Goal: Task Accomplishment & Management: Manage account settings

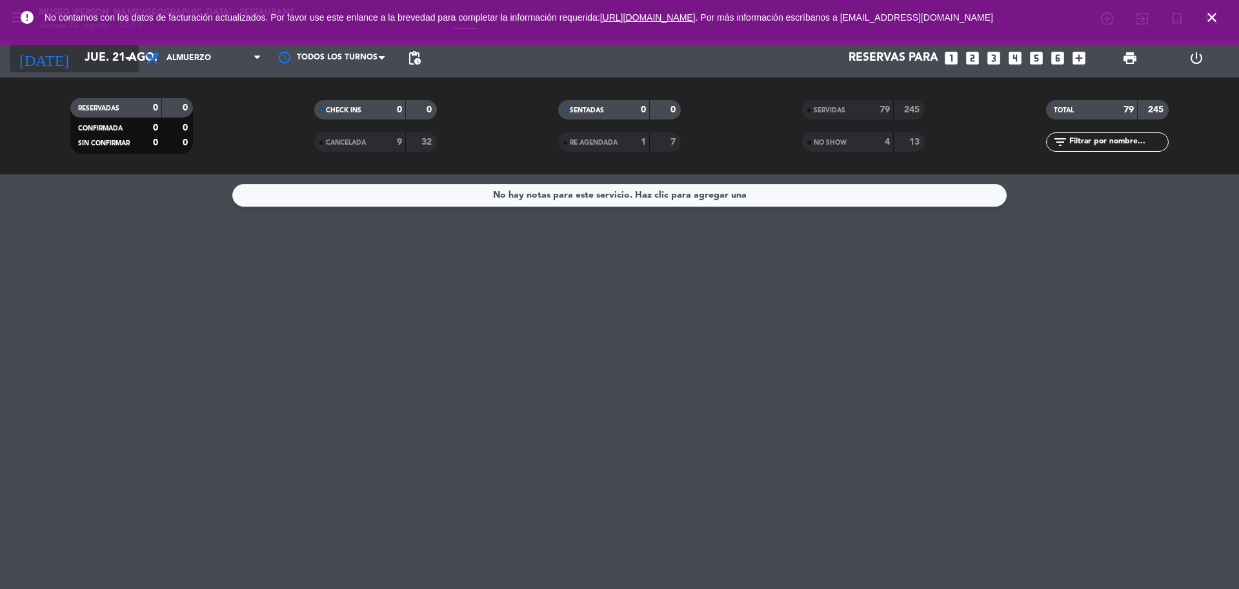
click at [105, 48] on input "jue. 21 ago." at bounding box center [153, 58] width 150 height 26
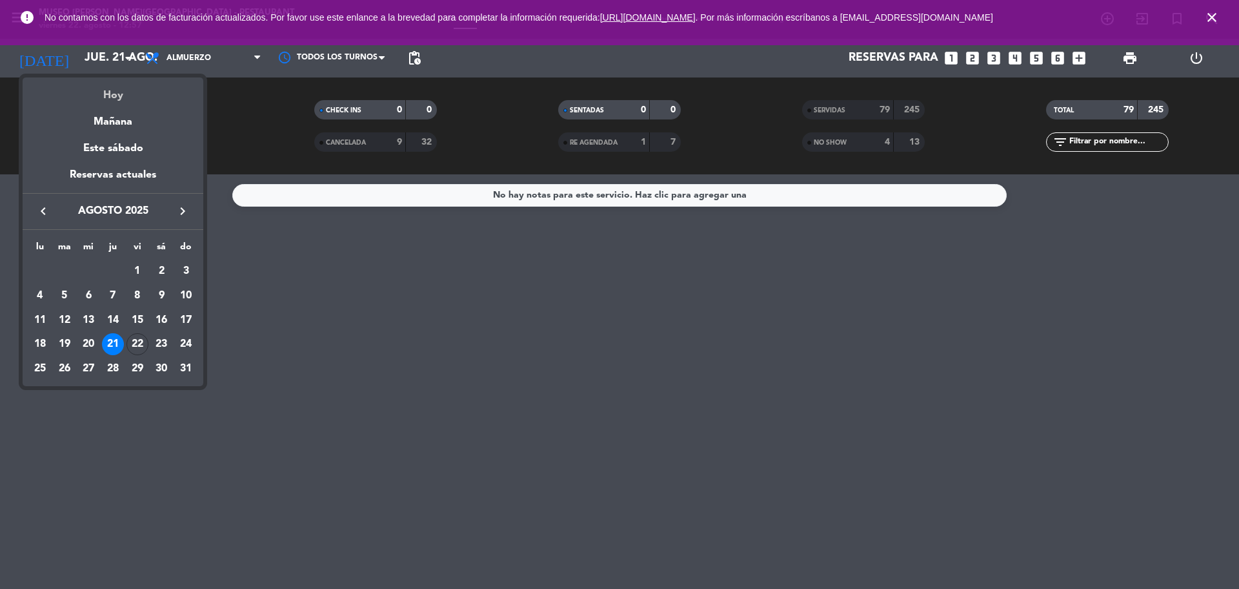
click at [125, 89] on div "Hoy" at bounding box center [113, 90] width 181 height 26
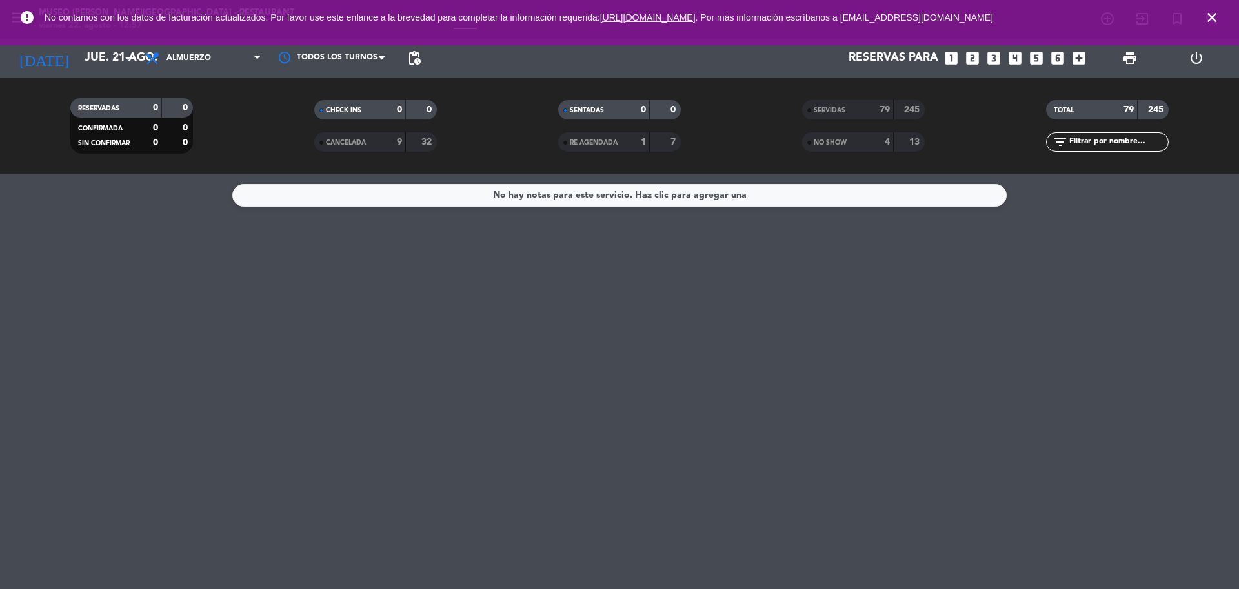
type input "vie. 22 ago."
click at [250, 52] on span "Almuerzo" at bounding box center [203, 58] width 129 height 28
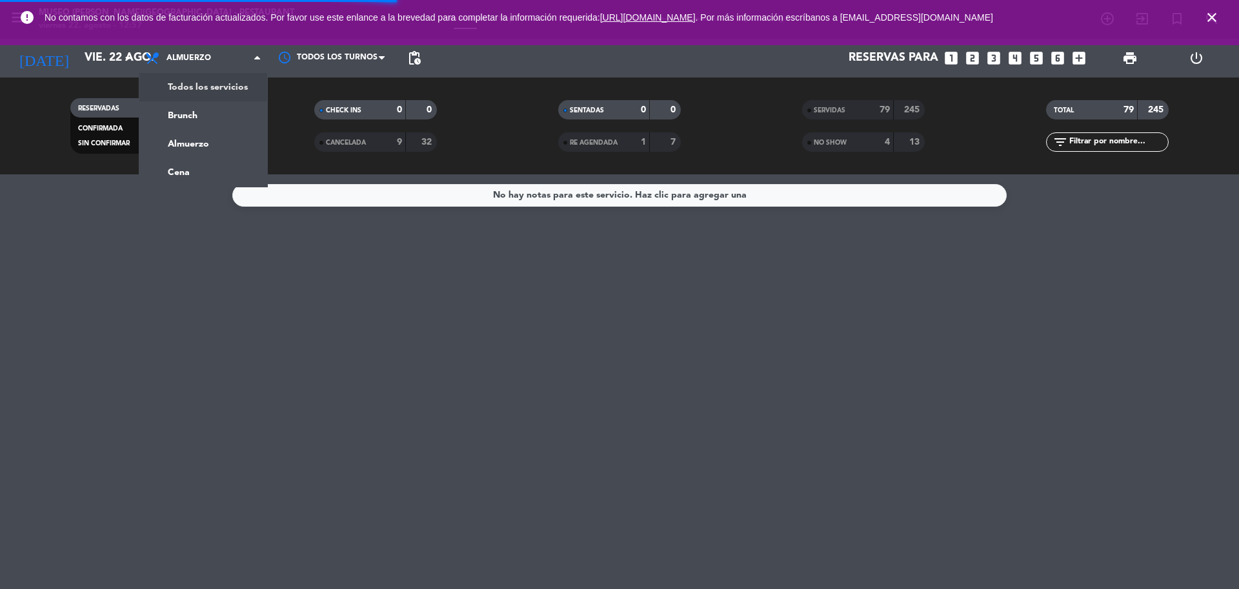
click at [239, 80] on div "menu [GEOGRAPHIC_DATA][PERSON_NAME] - Restaurant [DATE] 22. agosto - 12:57 Mis …" at bounding box center [619, 87] width 1239 height 174
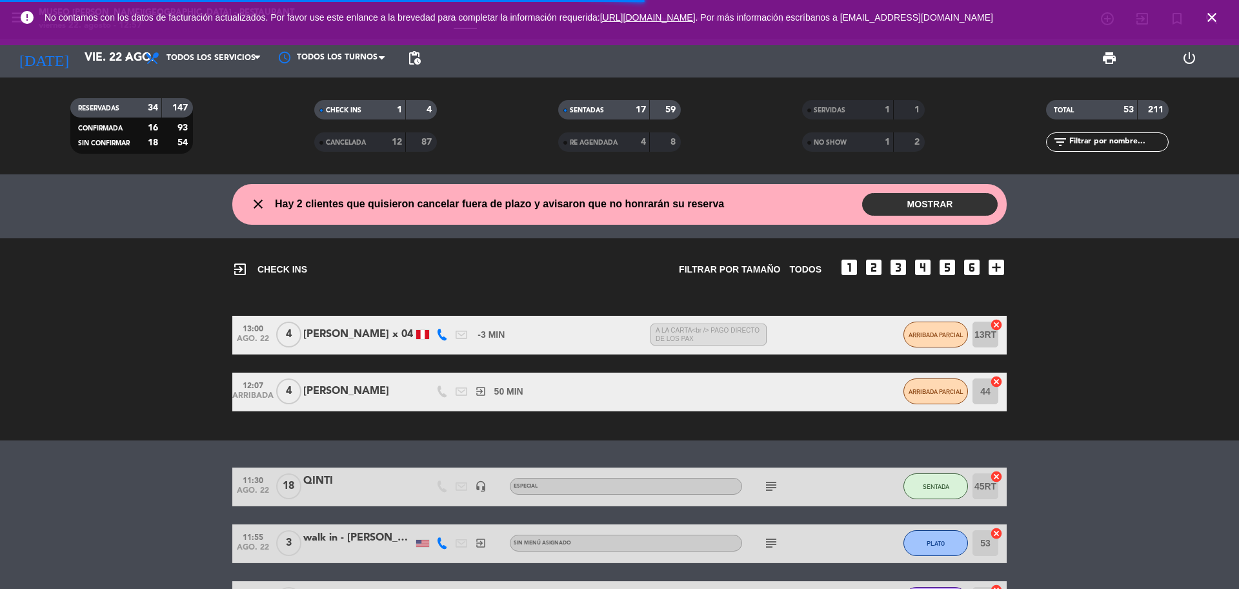
click at [1215, 17] on icon "close" at bounding box center [1211, 17] width 15 height 15
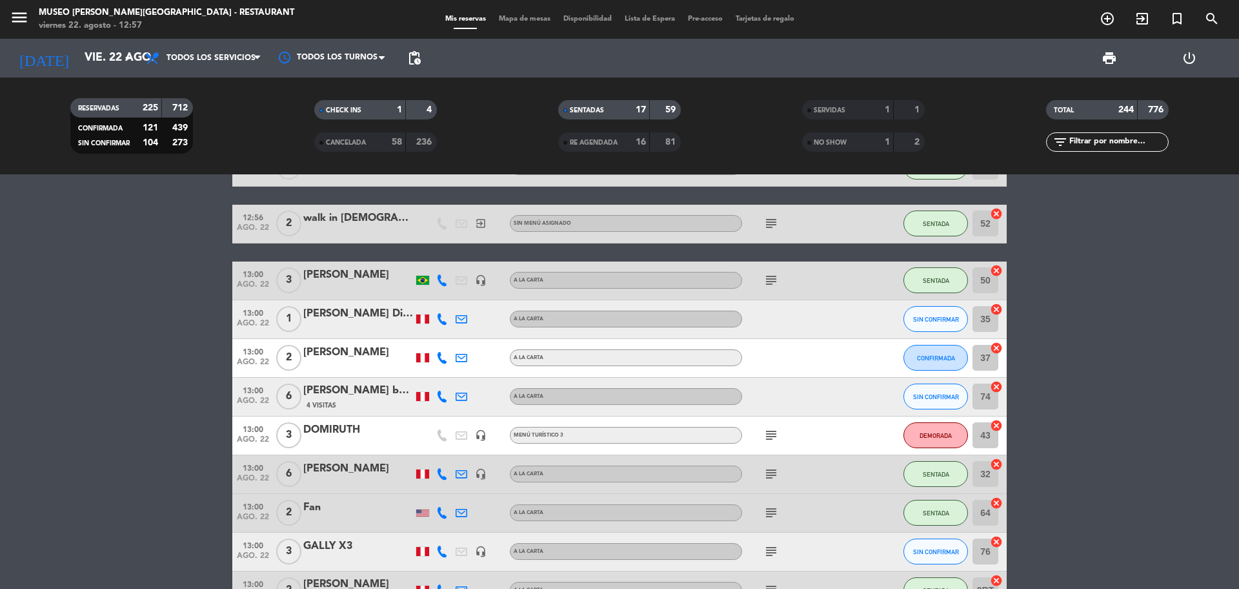
scroll to position [887, 0]
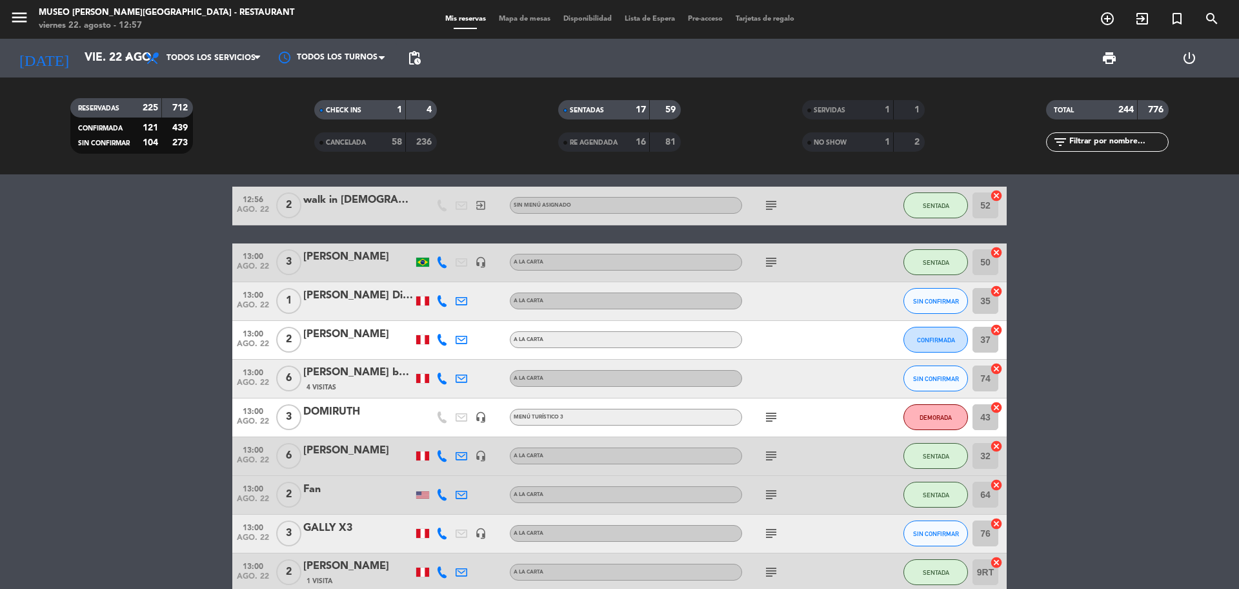
click at [778, 456] on icon "subject" at bounding box center [770, 455] width 15 height 15
click at [772, 485] on div "subject" at bounding box center [800, 495] width 116 height 38
click at [776, 494] on icon "subject" at bounding box center [770, 494] width 15 height 15
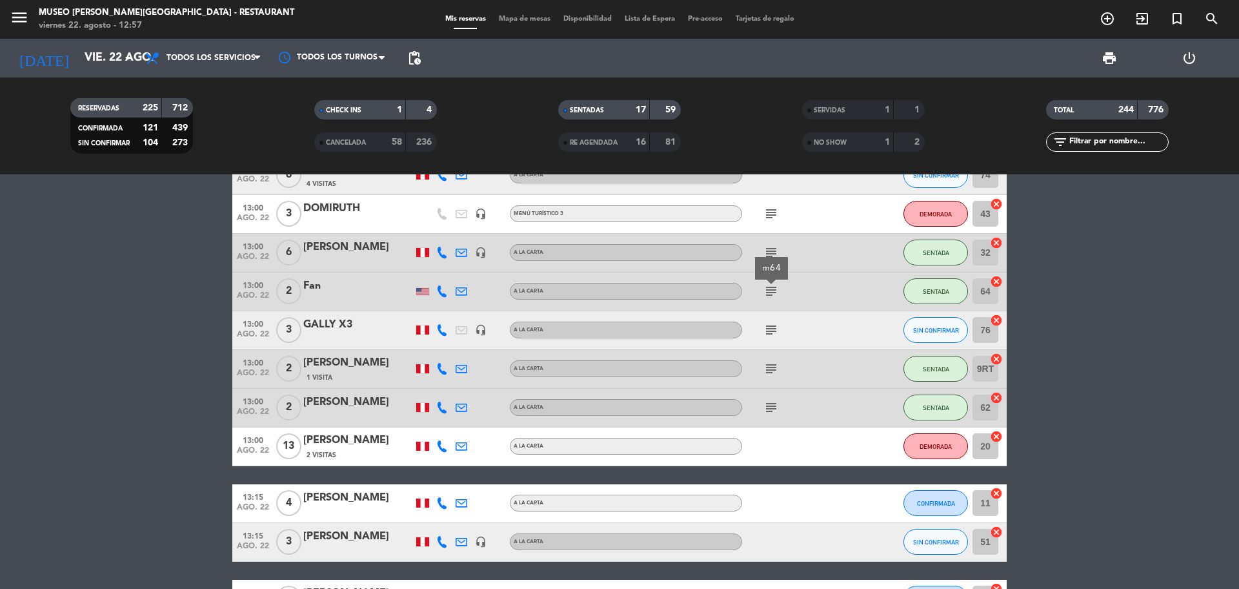
scroll to position [1129, 0]
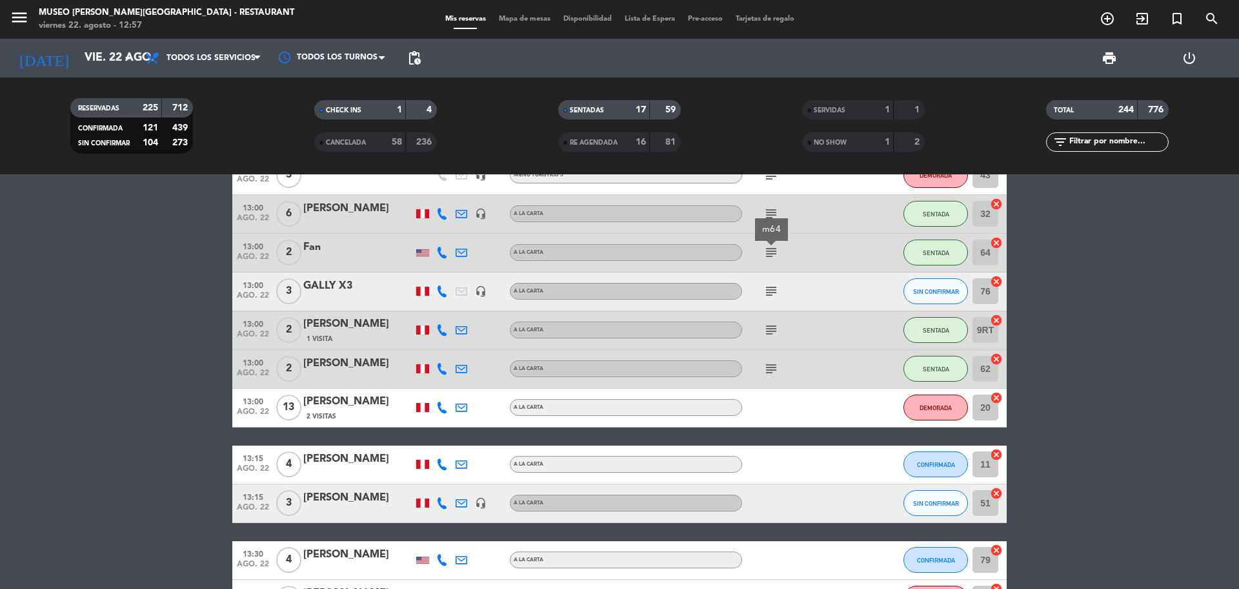
click at [772, 291] on icon "subject" at bounding box center [770, 290] width 15 height 15
click at [772, 339] on div "subject" at bounding box center [800, 330] width 116 height 38
click at [774, 321] on div "subject" at bounding box center [800, 330] width 116 height 38
click at [772, 335] on icon "subject" at bounding box center [770, 329] width 15 height 15
click at [772, 363] on icon "subject" at bounding box center [770, 368] width 15 height 15
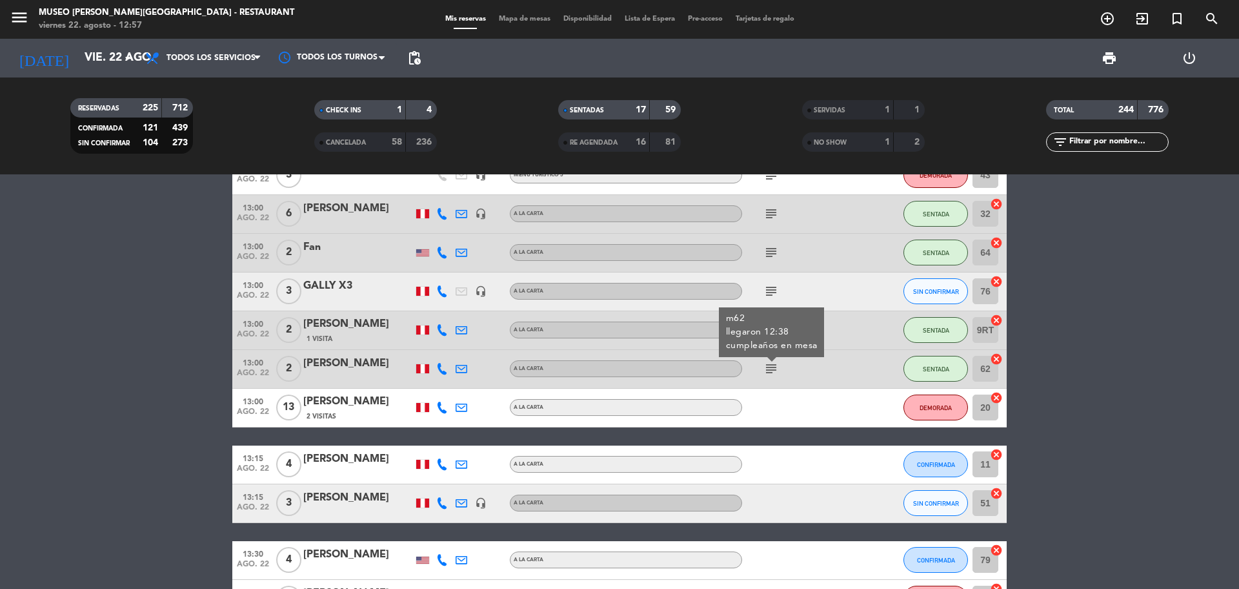
scroll to position [1371, 0]
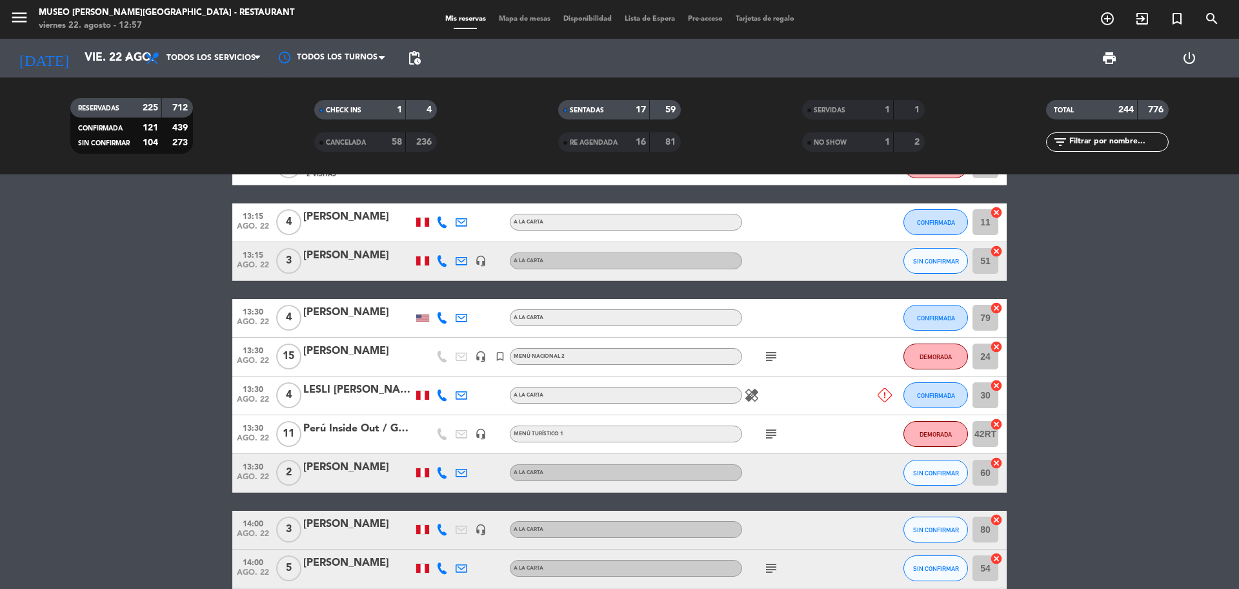
click at [770, 356] on icon "subject" at bounding box center [770, 355] width 15 height 15
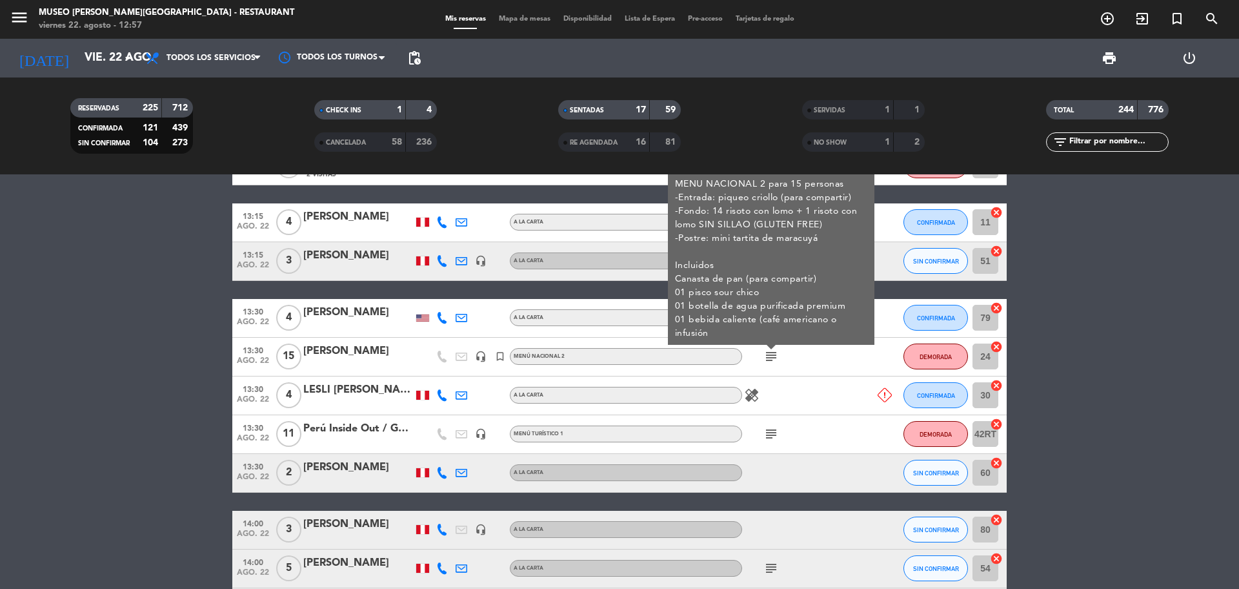
click at [771, 426] on icon "subject" at bounding box center [770, 433] width 15 height 15
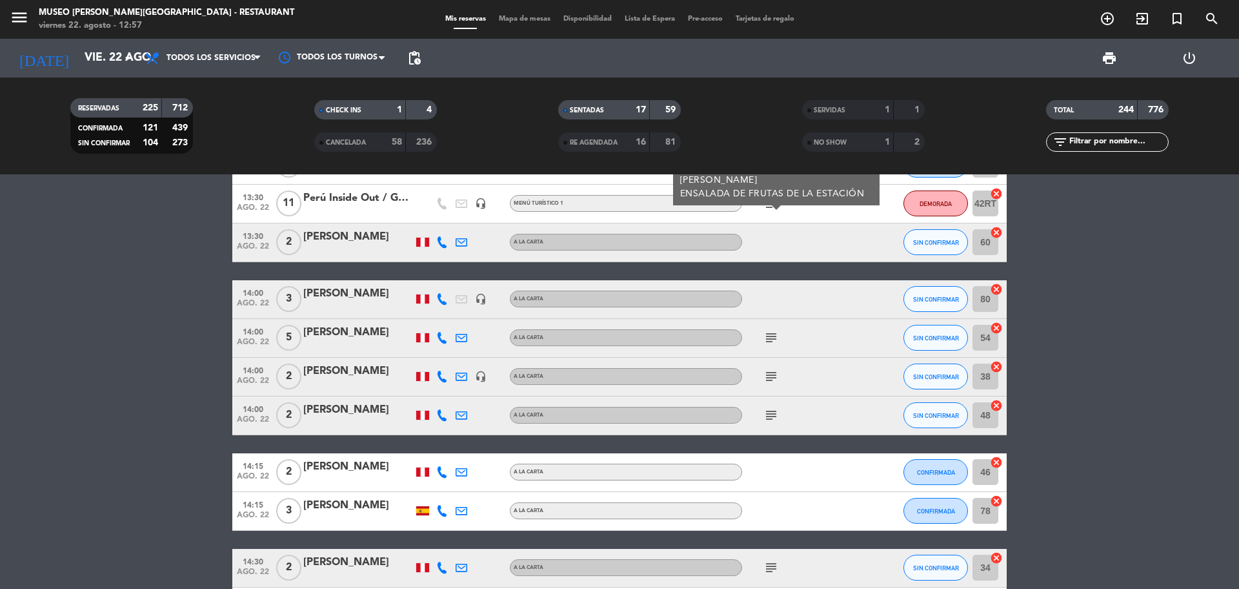
scroll to position [1613, 0]
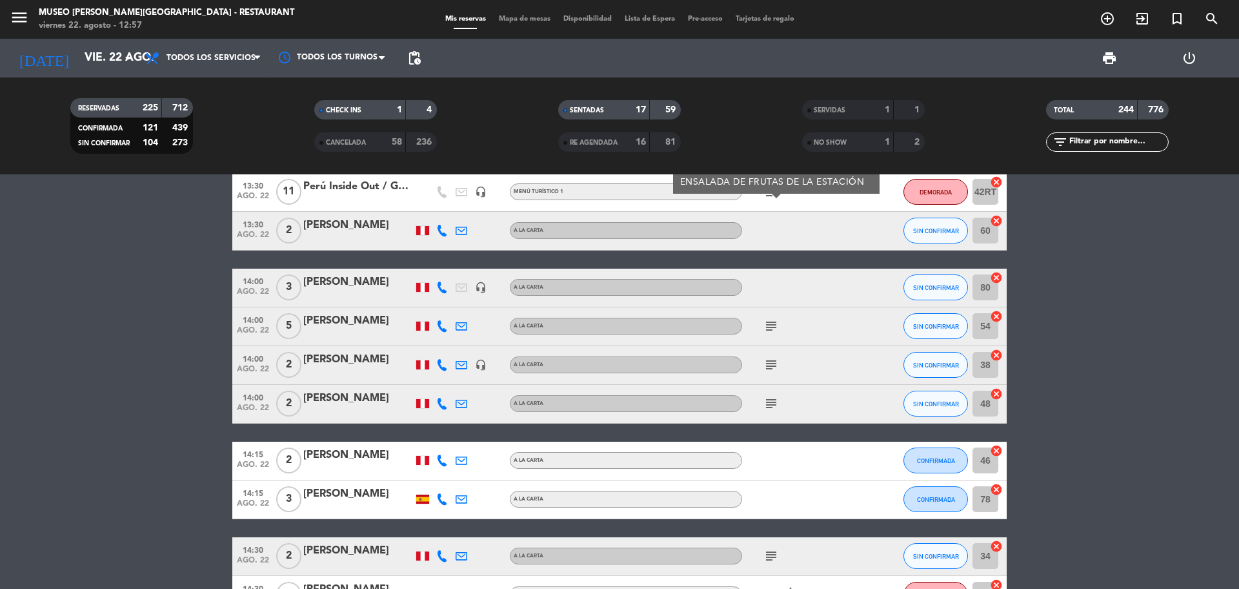
click at [774, 330] on icon "subject" at bounding box center [770, 325] width 15 height 15
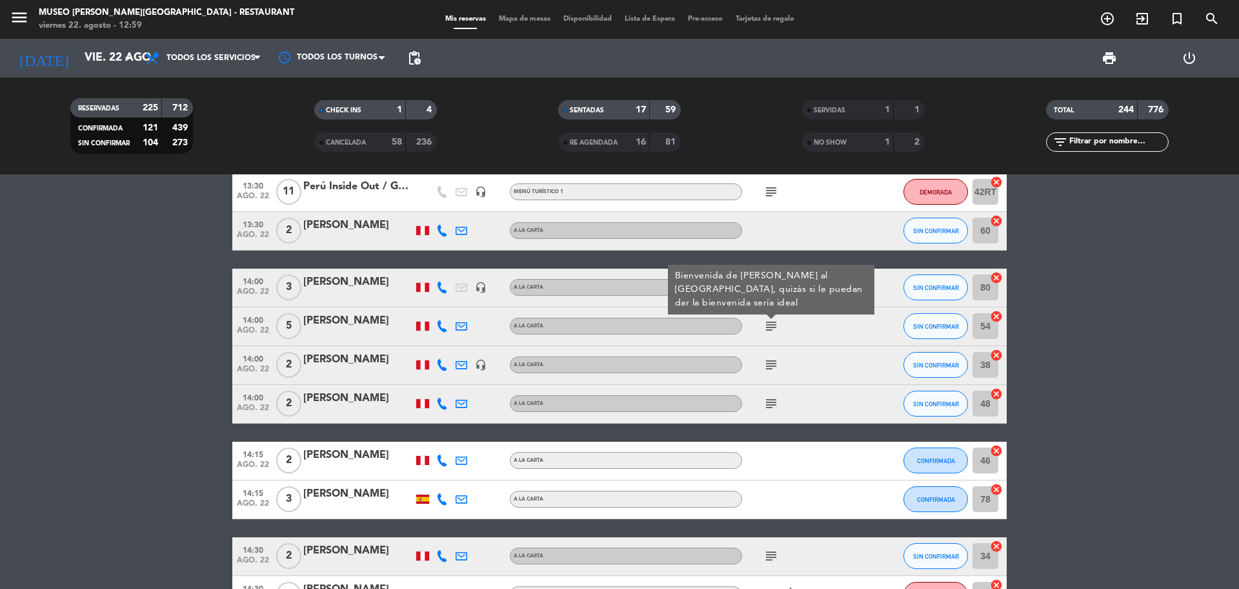
click at [776, 363] on icon "subject" at bounding box center [770, 364] width 15 height 15
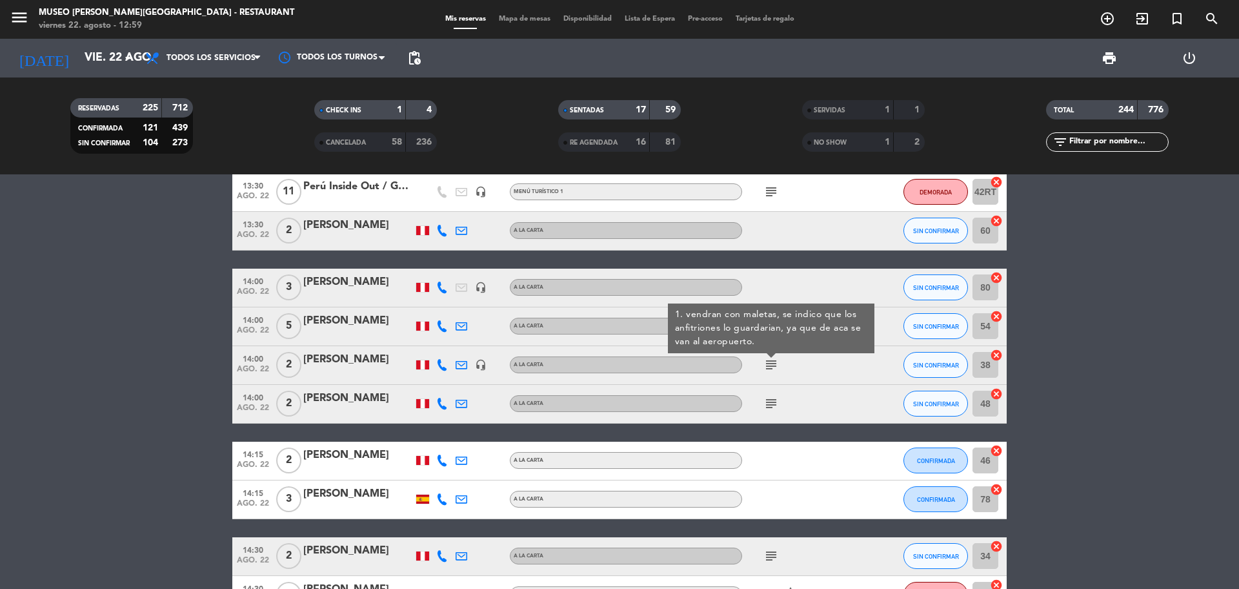
click at [767, 396] on icon "subject" at bounding box center [770, 403] width 15 height 15
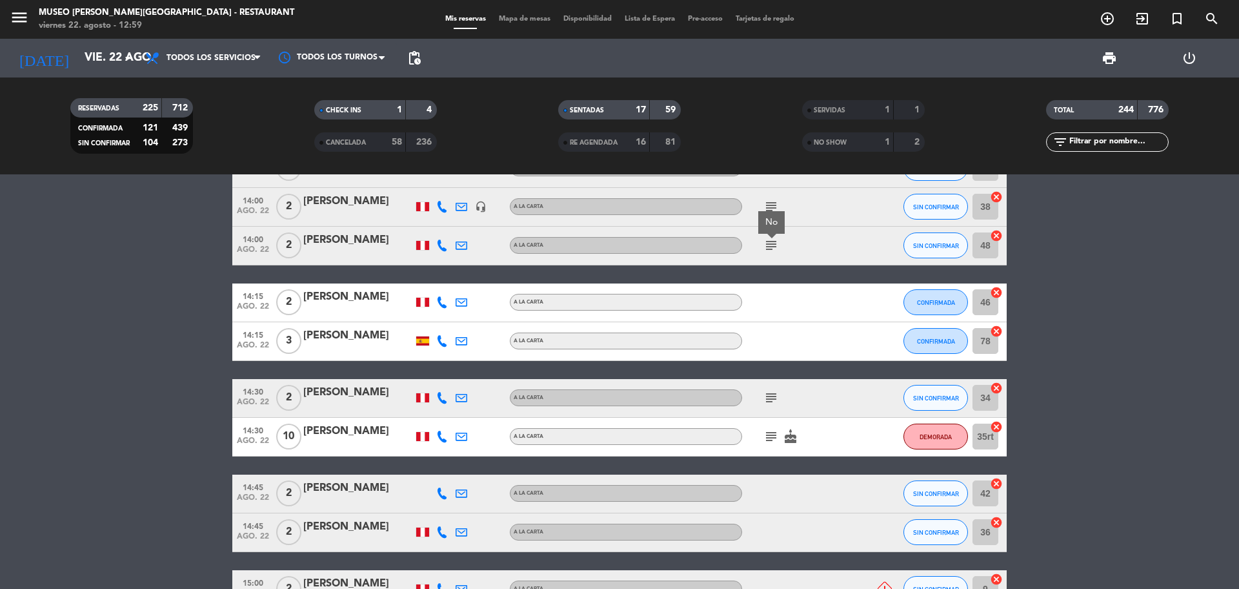
scroll to position [1775, 0]
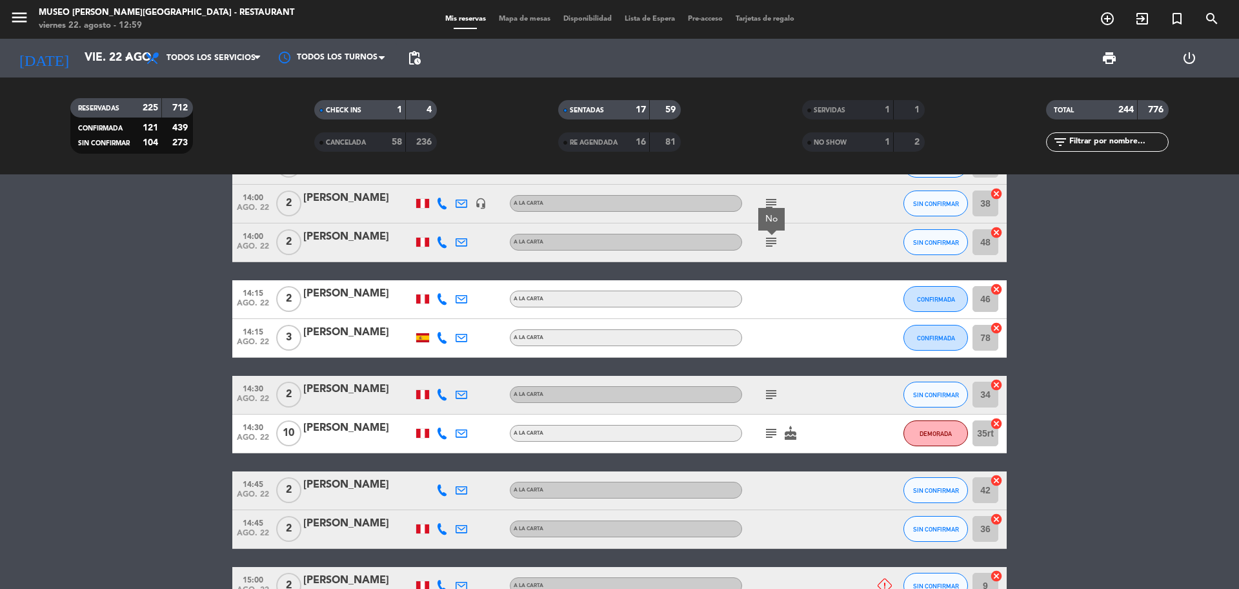
click at [770, 398] on icon "subject" at bounding box center [770, 394] width 15 height 15
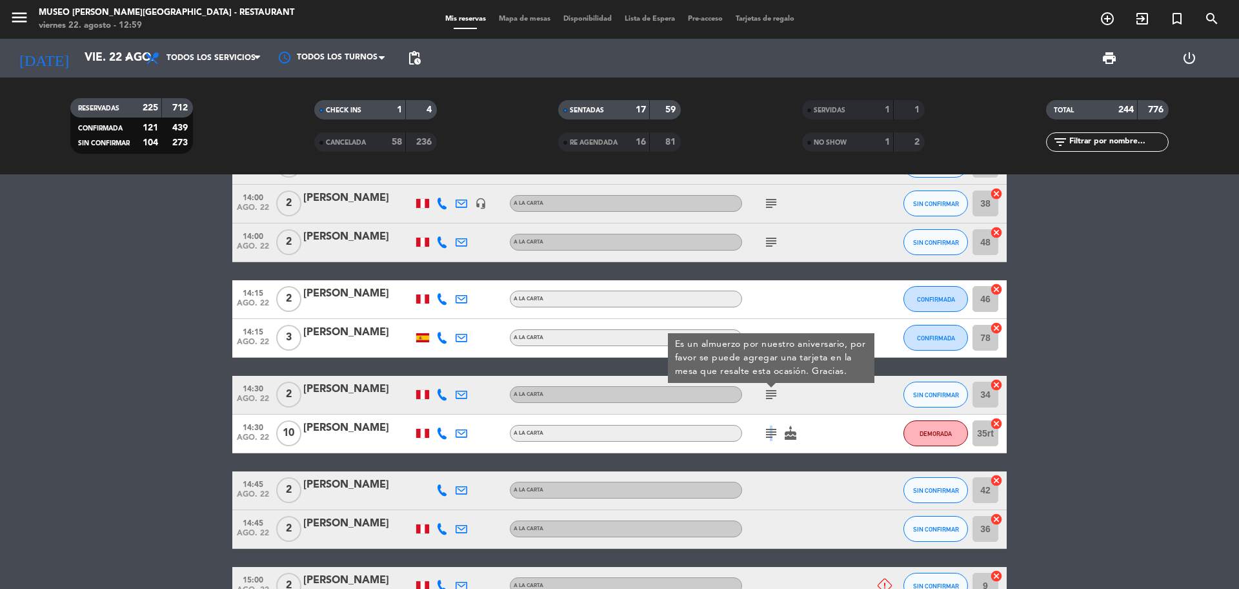
click at [769, 432] on icon "subject" at bounding box center [770, 432] width 15 height 15
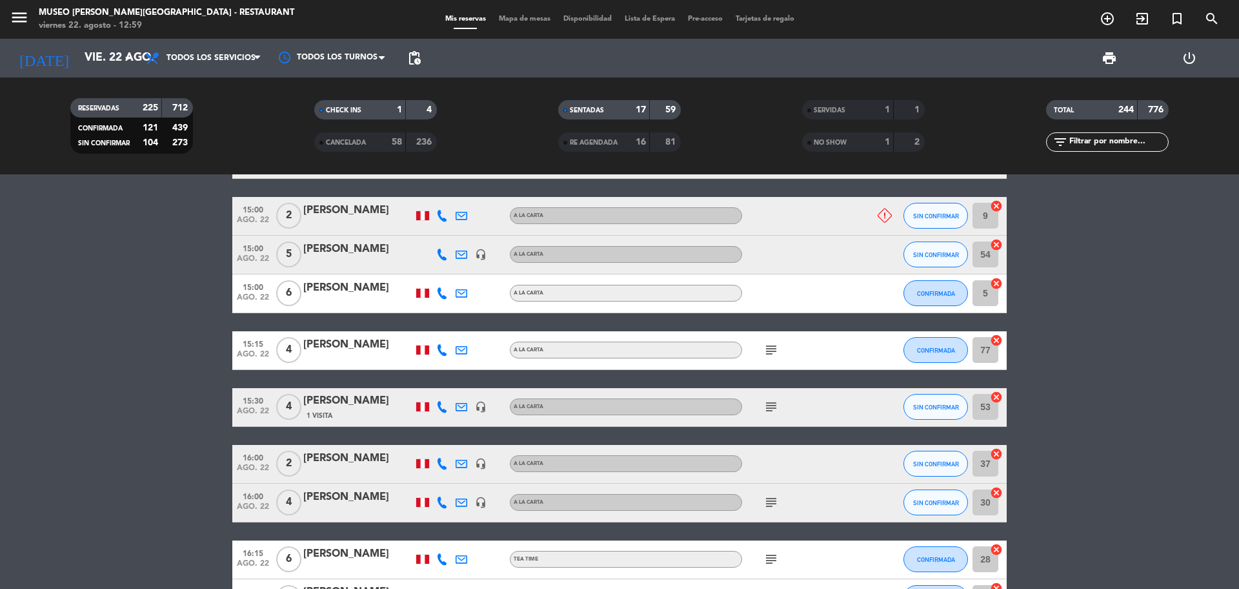
scroll to position [2178, 0]
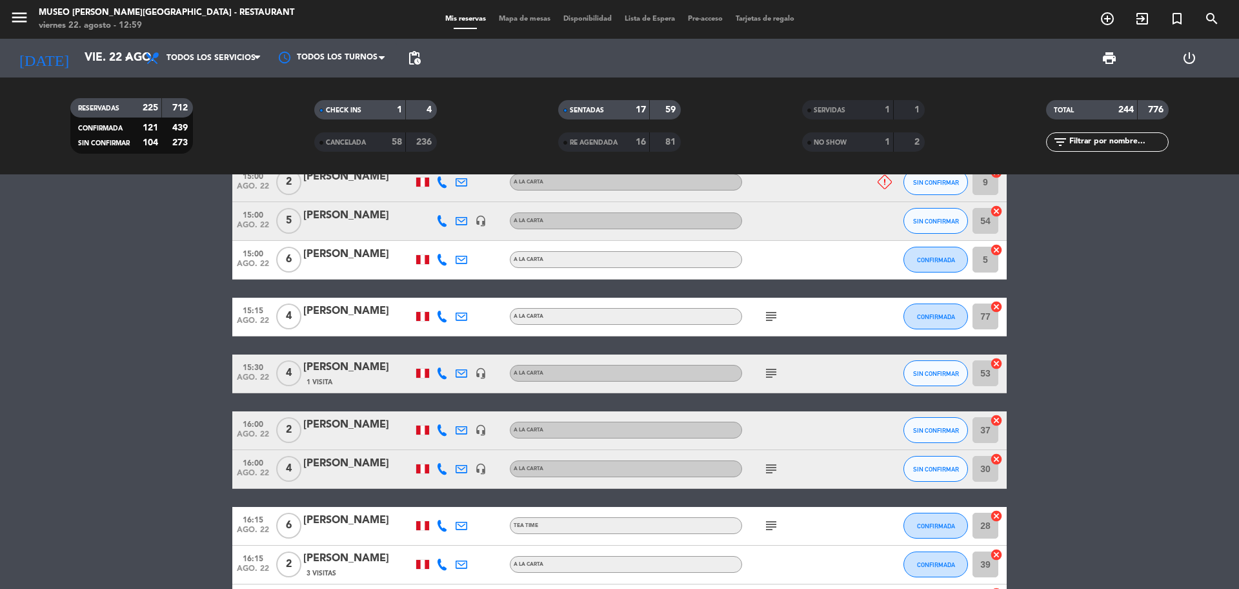
click at [769, 317] on icon "subject" at bounding box center [770, 315] width 15 height 15
click at [780, 370] on span "subject" at bounding box center [771, 372] width 19 height 15
click at [773, 368] on icon "subject" at bounding box center [770, 372] width 15 height 15
click at [476, 373] on icon "headset_mic" at bounding box center [481, 373] width 12 height 12
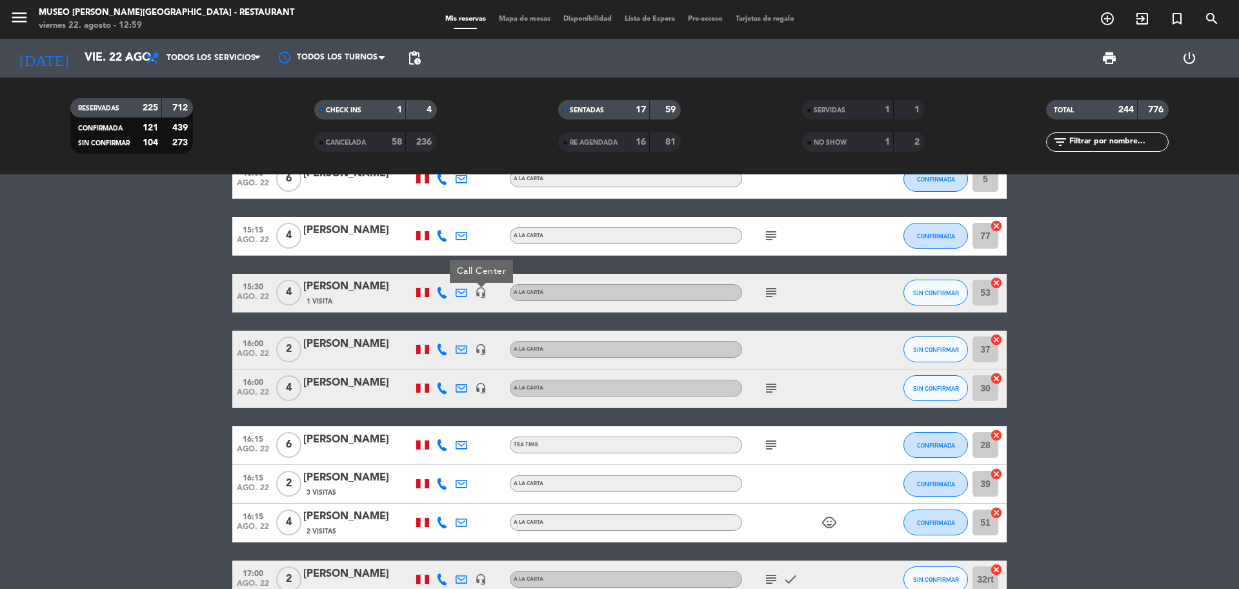
click at [776, 390] on icon "subject" at bounding box center [770, 387] width 15 height 15
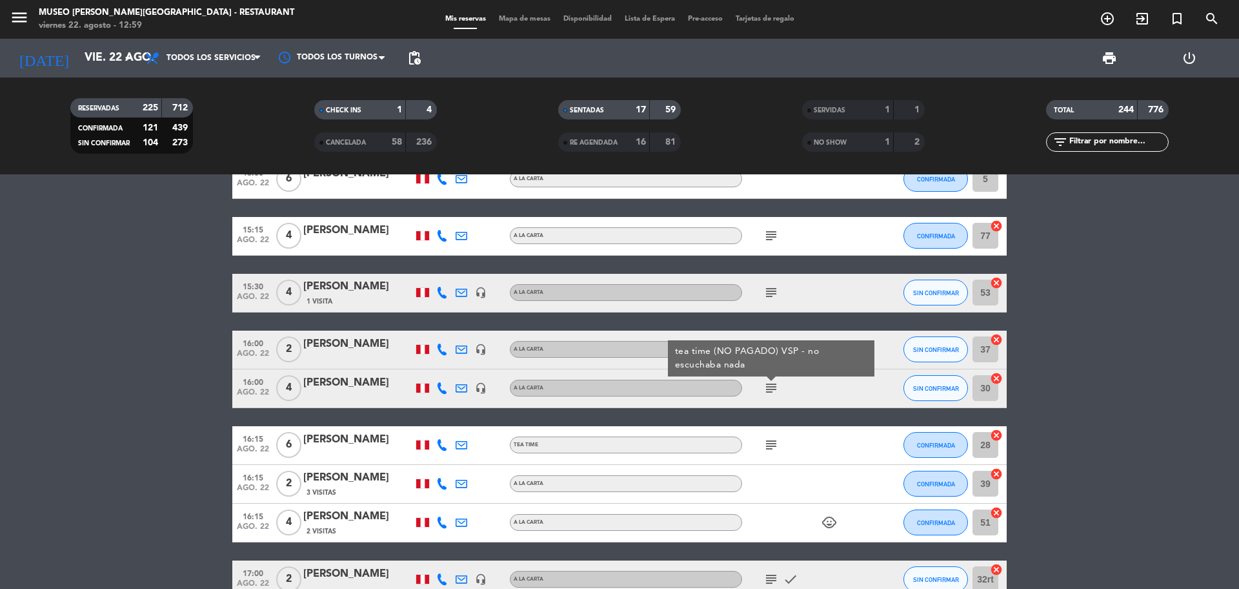
click at [771, 444] on icon "subject" at bounding box center [770, 444] width 15 height 15
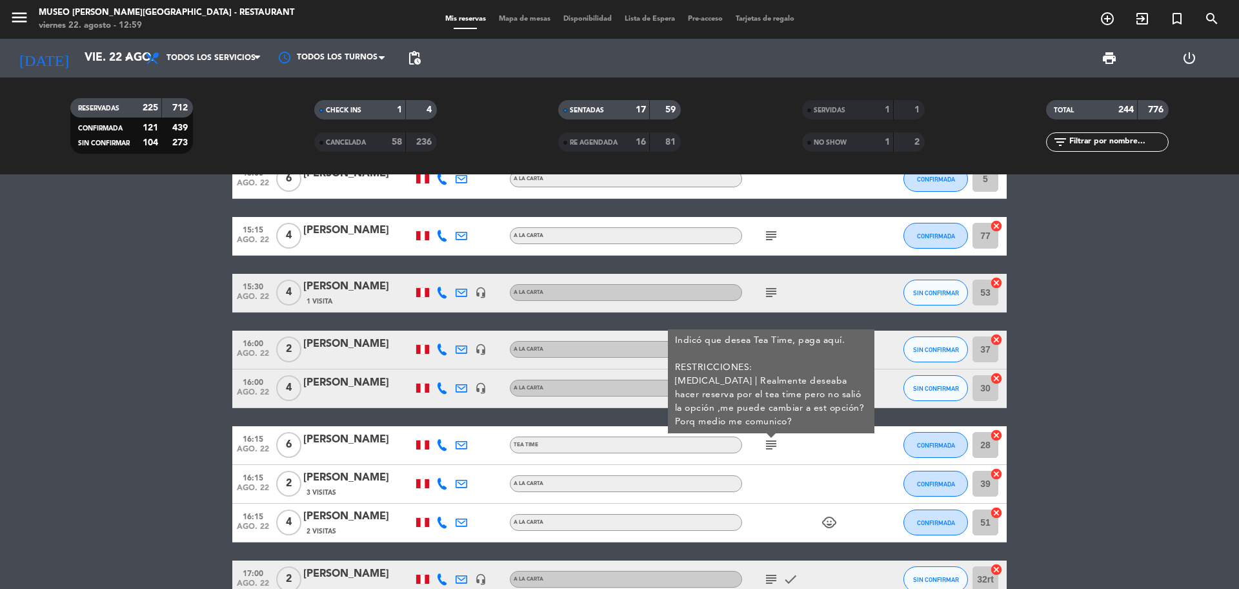
drag, startPoint x: 1234, startPoint y: 428, endPoint x: 897, endPoint y: 383, distance: 339.9
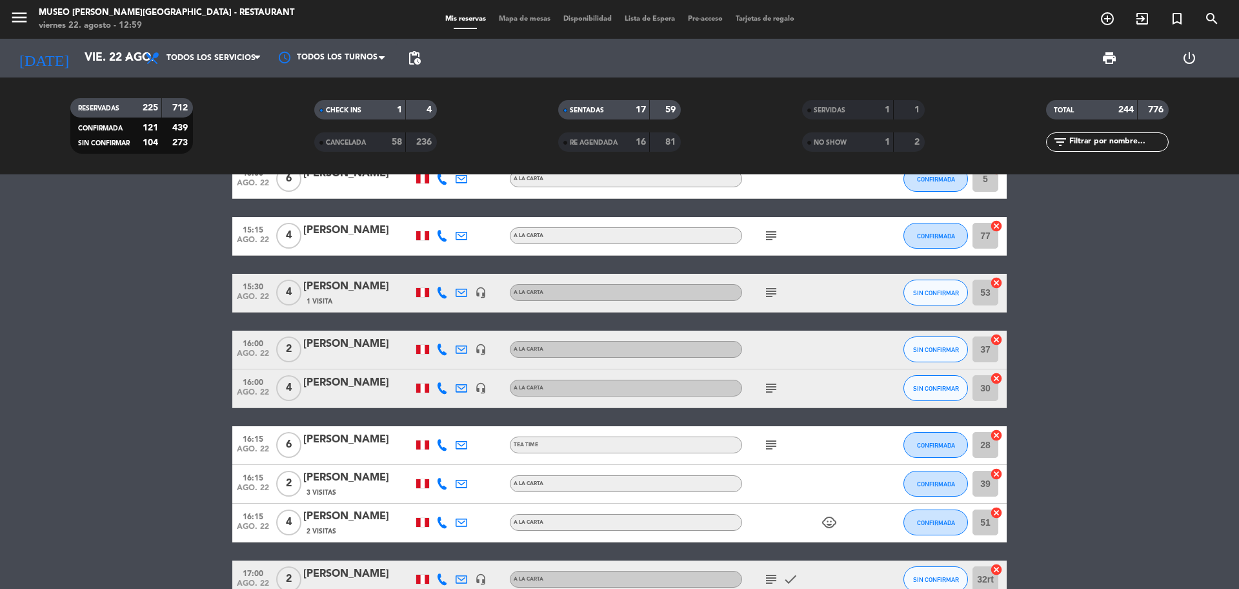
click at [776, 385] on icon "subject" at bounding box center [770, 387] width 15 height 15
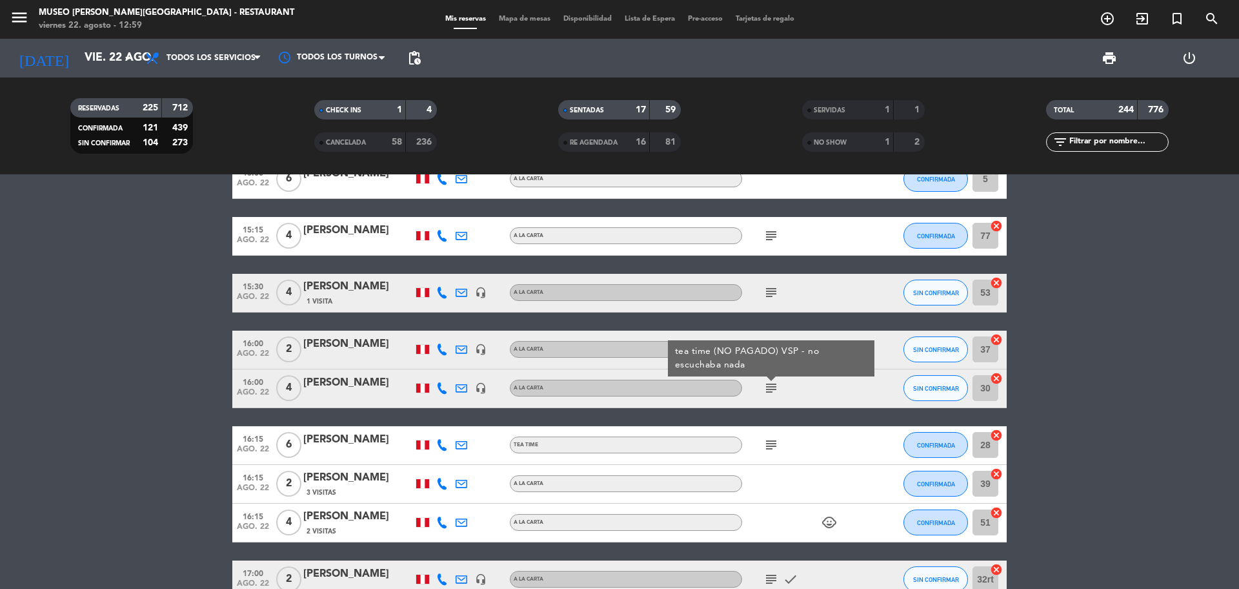
click at [767, 438] on icon "subject" at bounding box center [770, 444] width 15 height 15
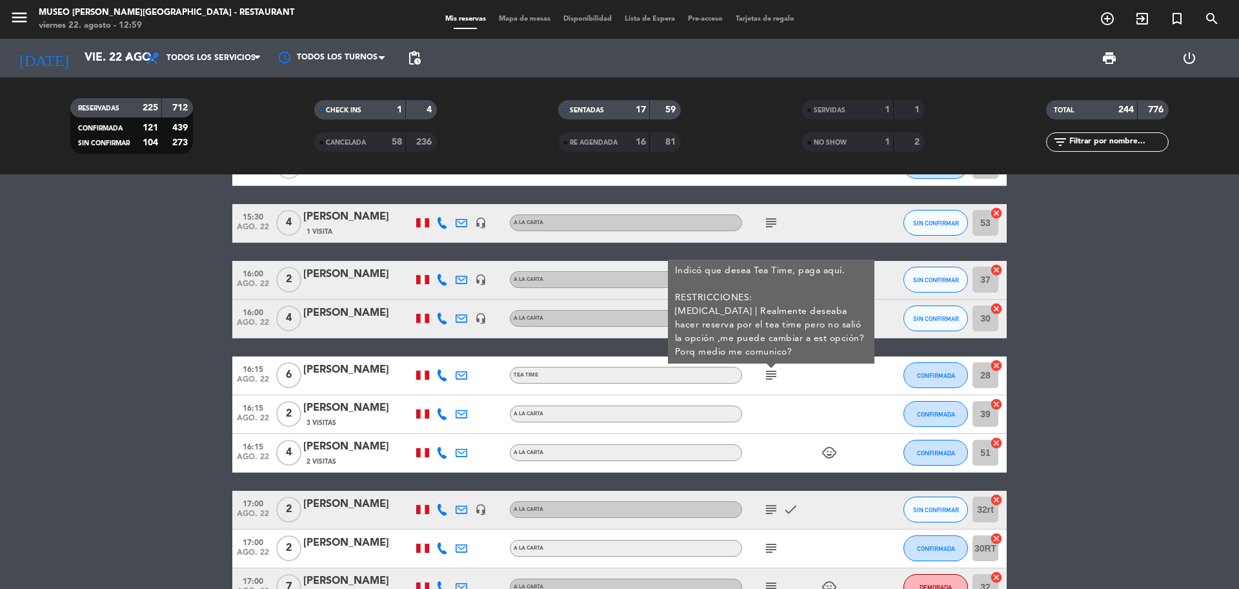
scroll to position [2501, 0]
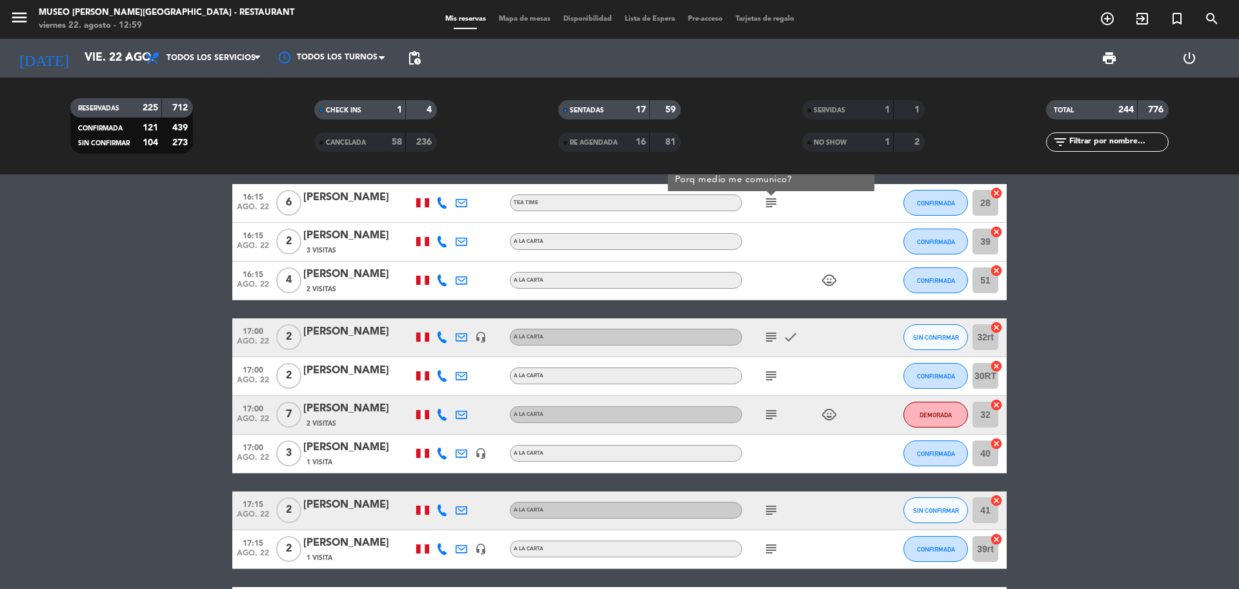
click at [773, 339] on icon "subject" at bounding box center [770, 336] width 15 height 15
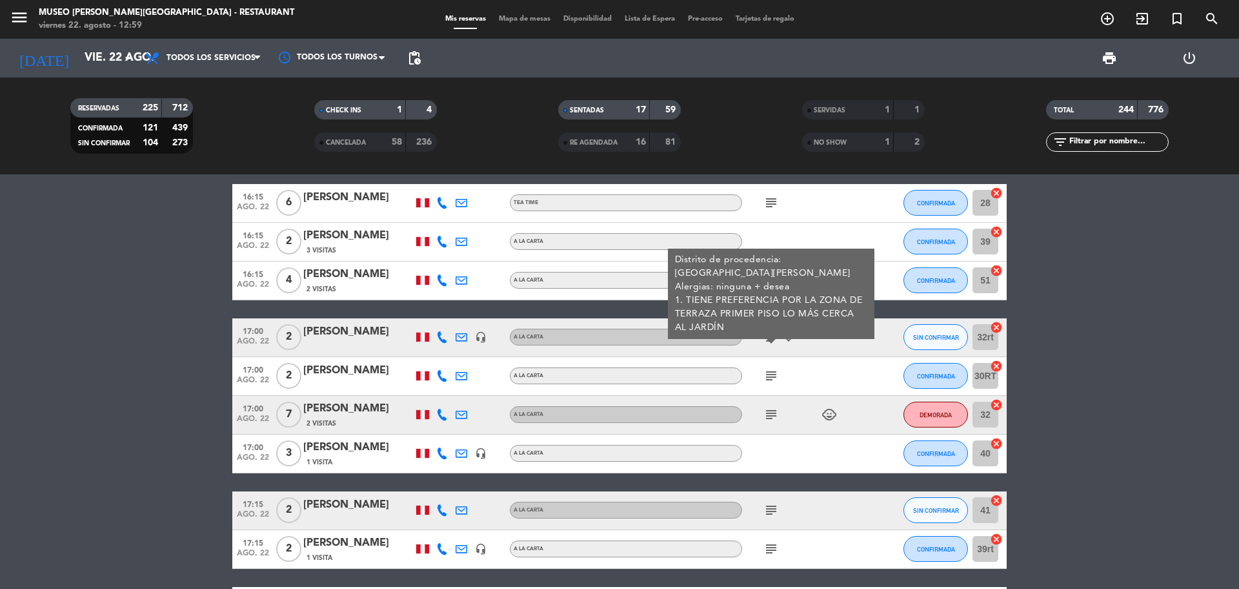
click at [771, 372] on icon "subject" at bounding box center [770, 375] width 15 height 15
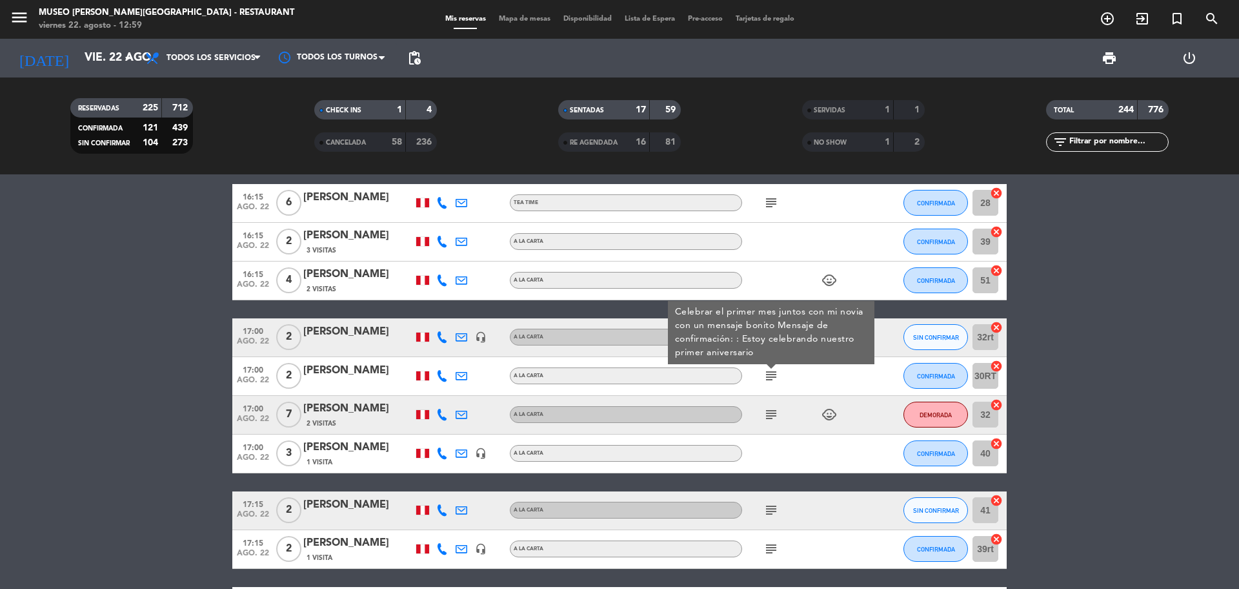
click at [770, 415] on icon "subject" at bounding box center [770, 414] width 15 height 15
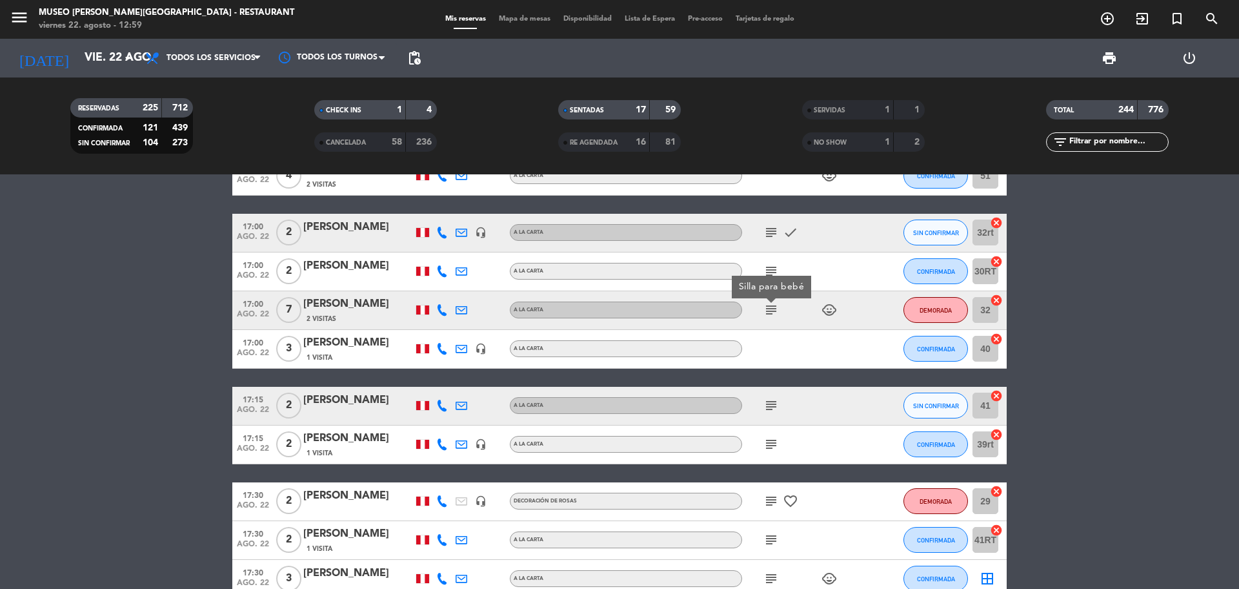
scroll to position [2662, 0]
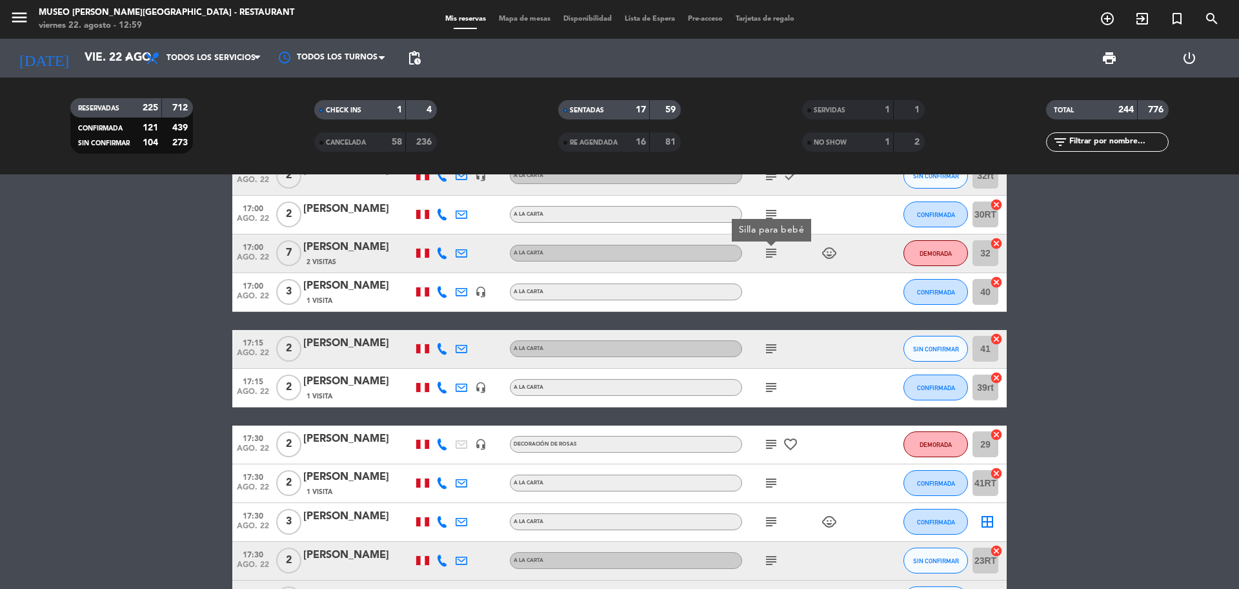
click at [766, 353] on icon "subject" at bounding box center [770, 348] width 15 height 15
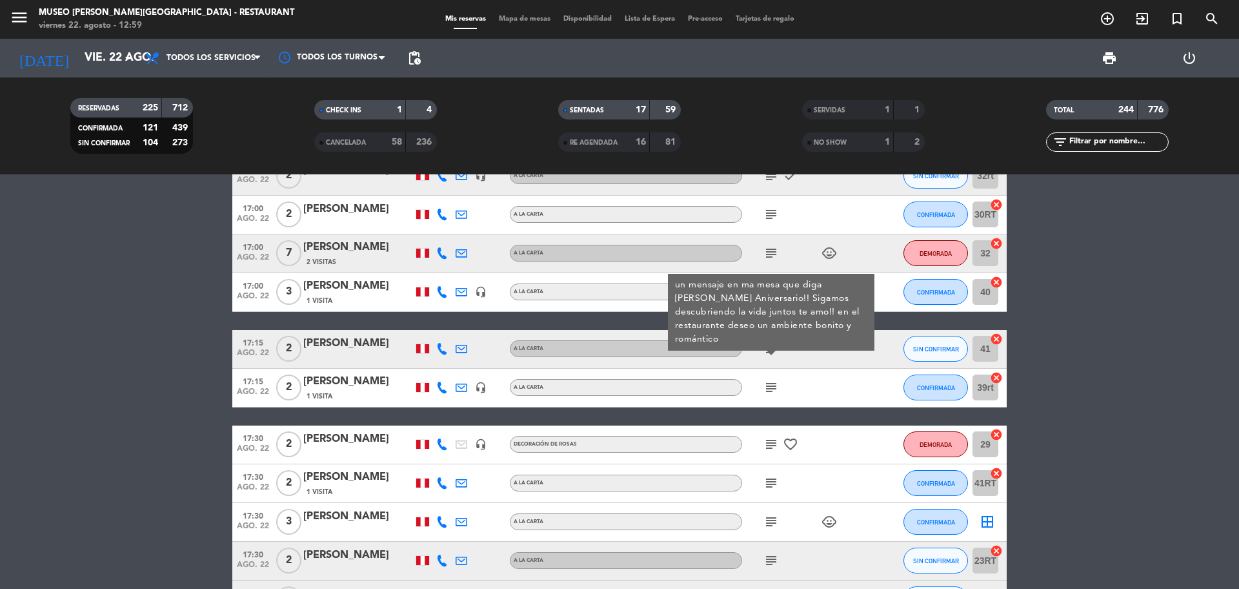
click at [768, 387] on icon "subject" at bounding box center [770, 386] width 15 height 15
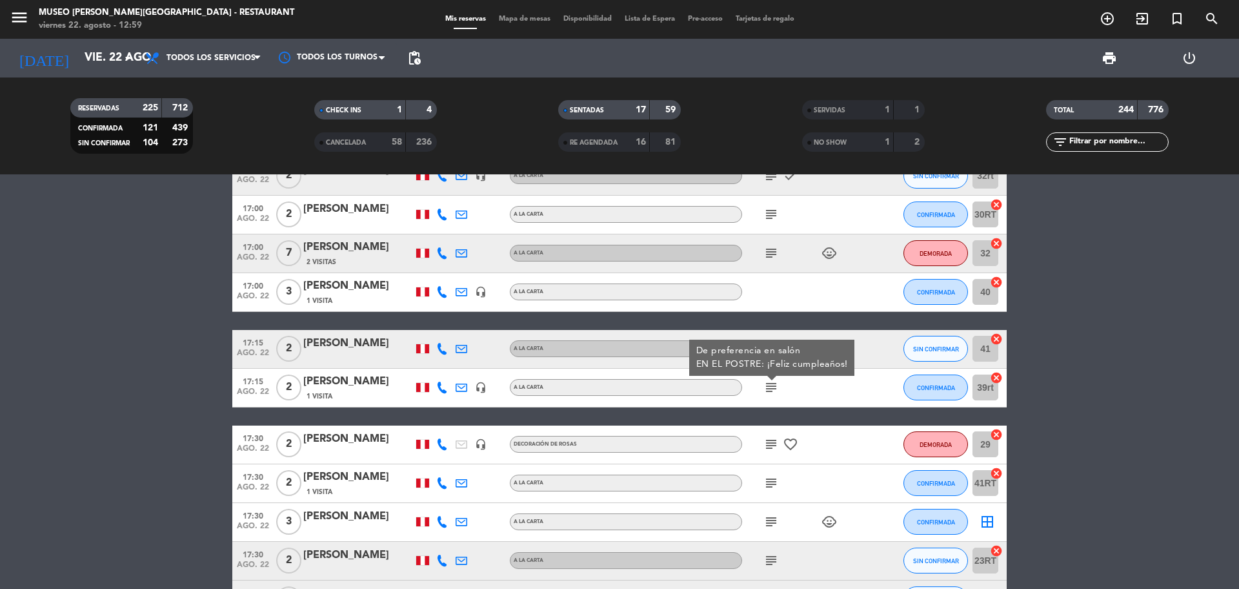
click at [260, 358] on span "ago. 22" at bounding box center [253, 355] width 32 height 15
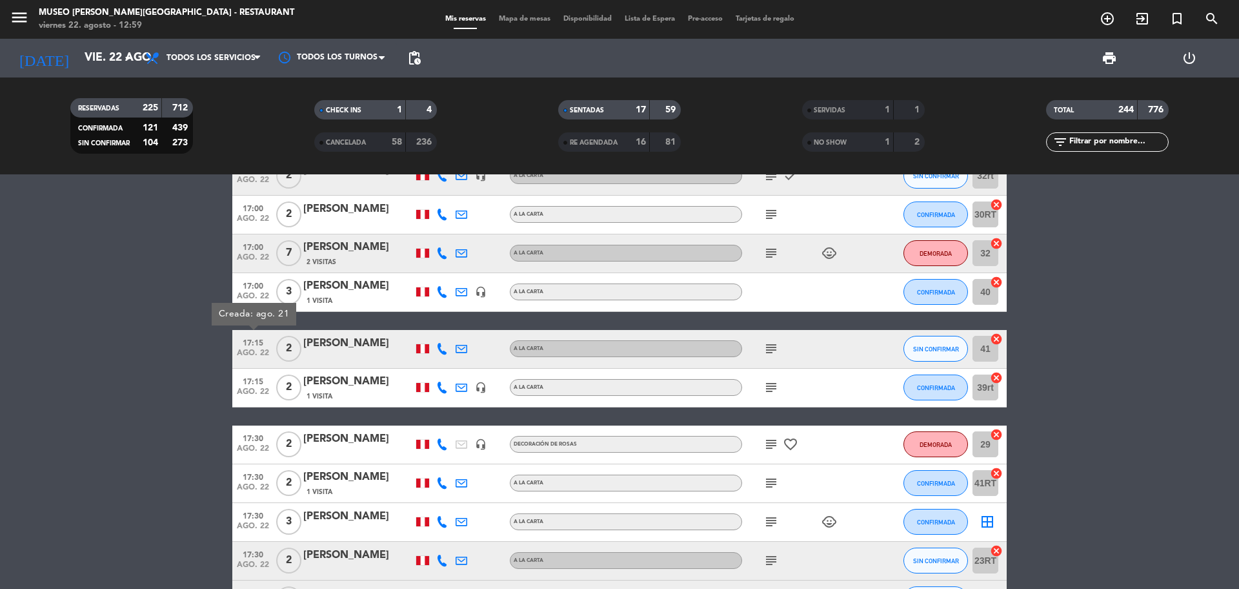
click at [767, 386] on icon "subject" at bounding box center [770, 386] width 15 height 15
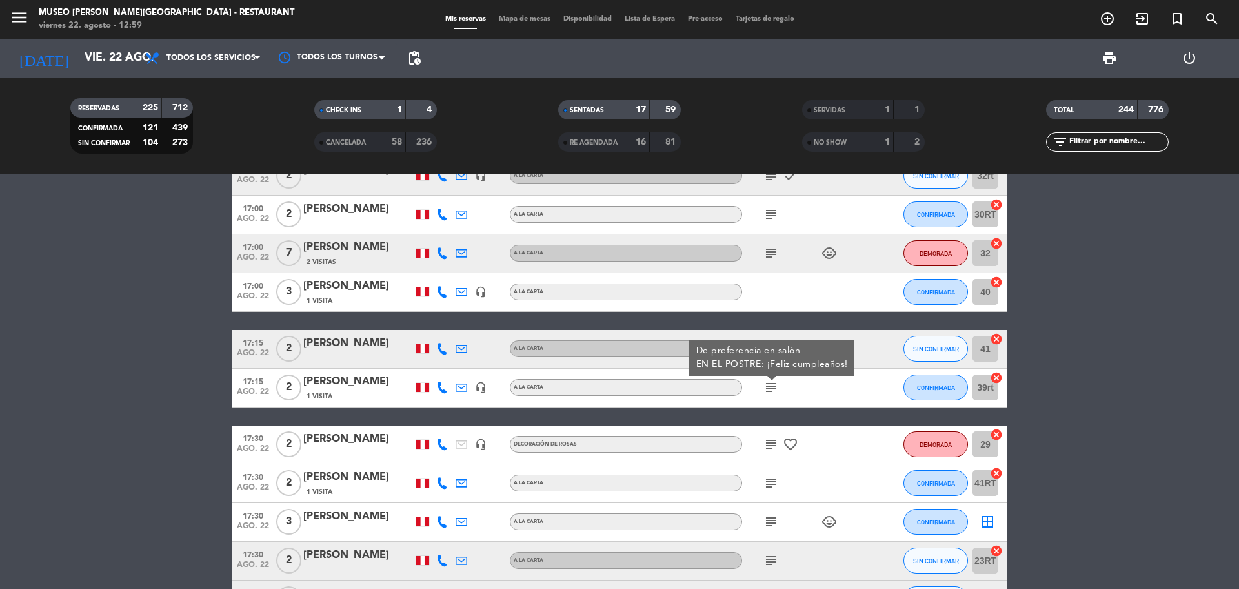
click at [773, 447] on icon "subject" at bounding box center [770, 443] width 15 height 15
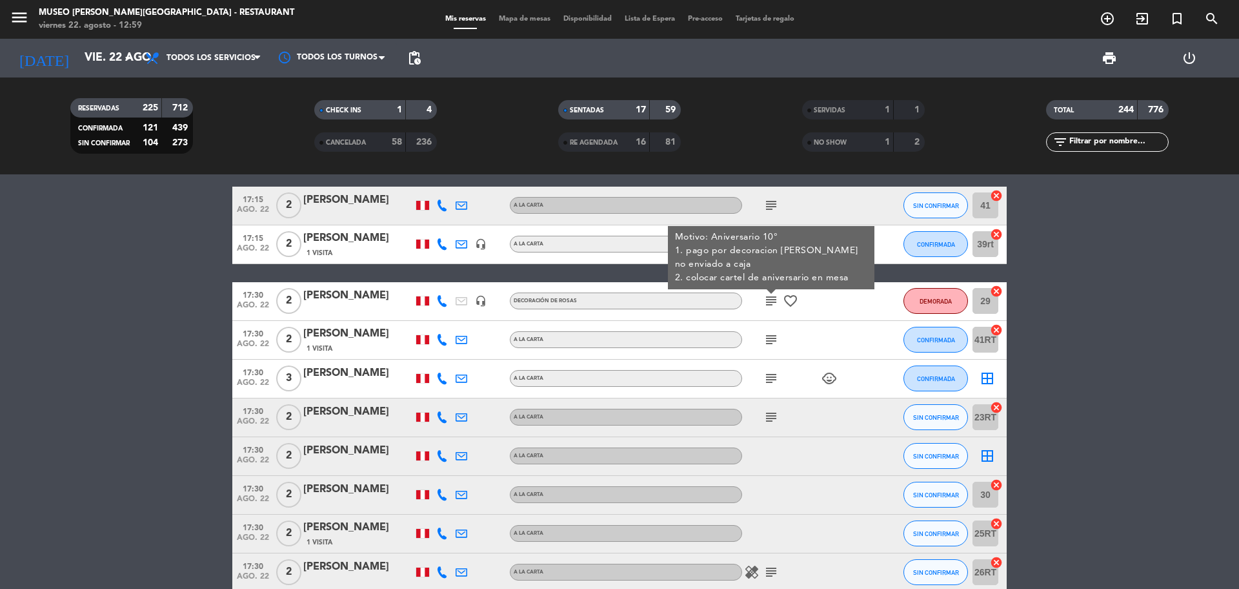
scroll to position [2823, 0]
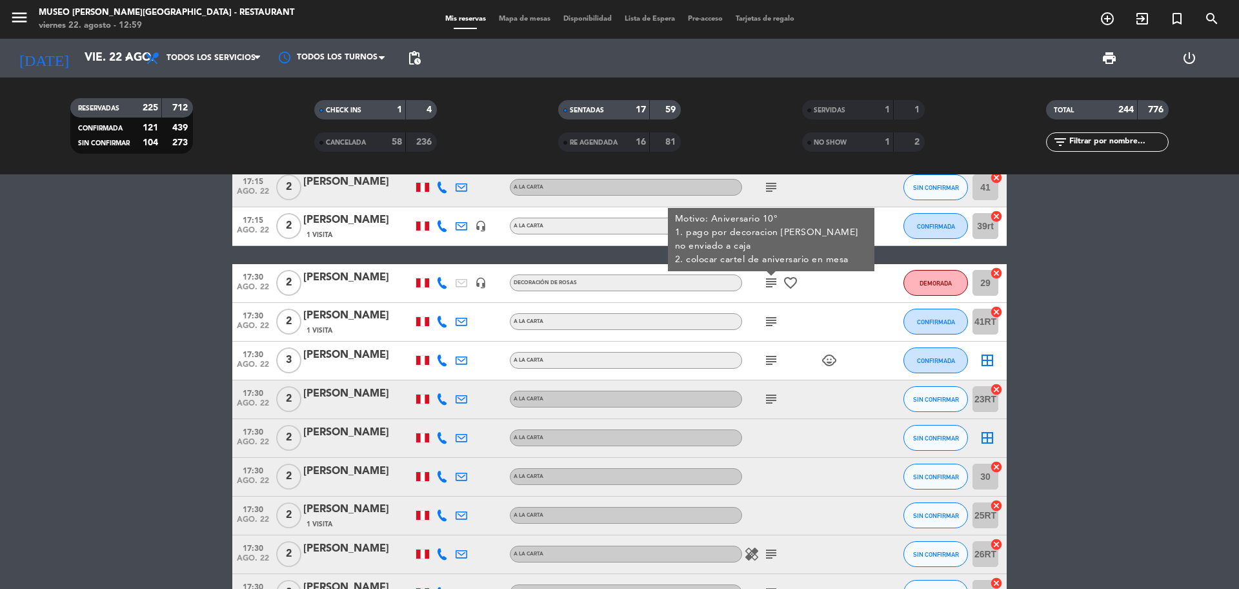
click at [769, 323] on icon "subject" at bounding box center [770, 321] width 15 height 15
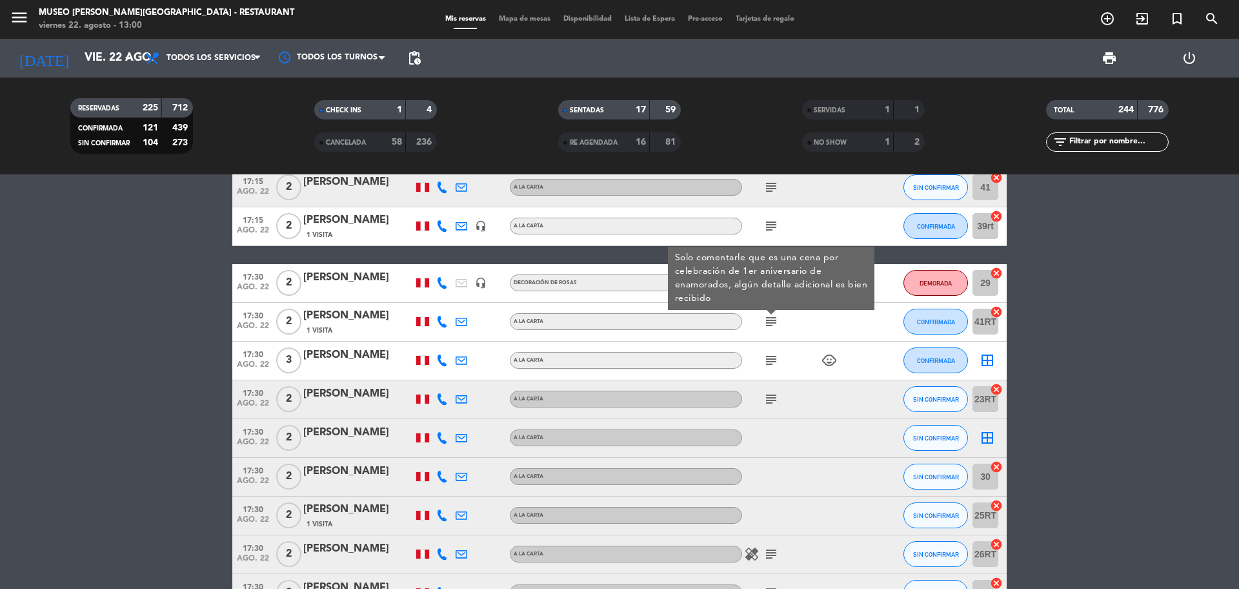
click at [770, 362] on icon "subject" at bounding box center [770, 359] width 15 height 15
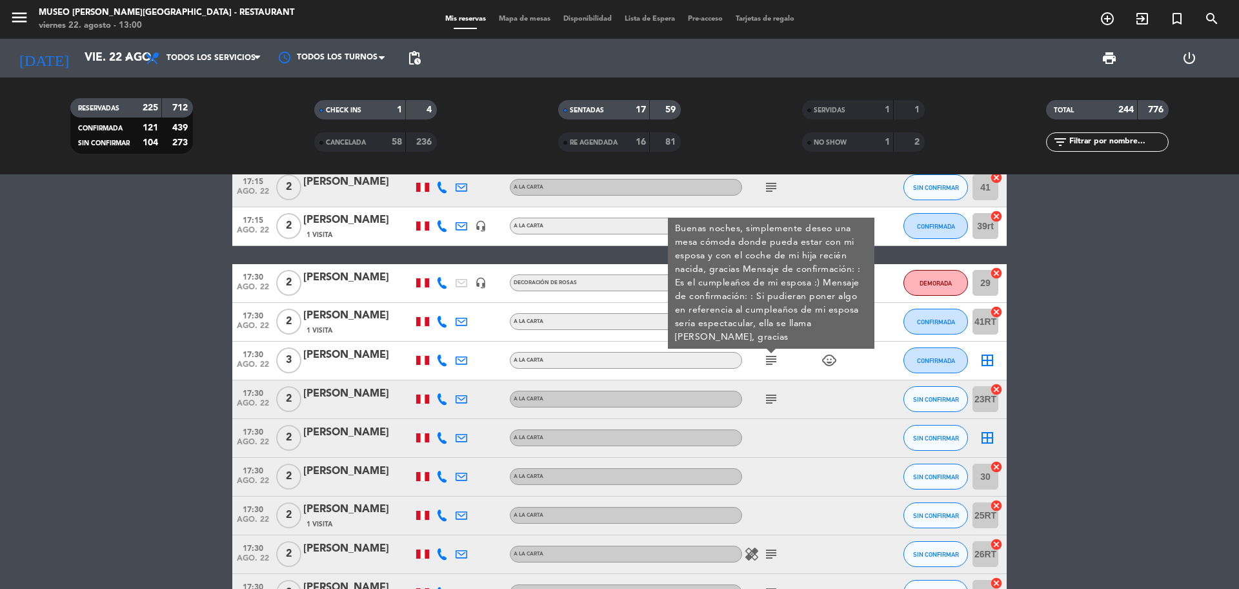
click at [771, 398] on icon "subject" at bounding box center [770, 398] width 15 height 15
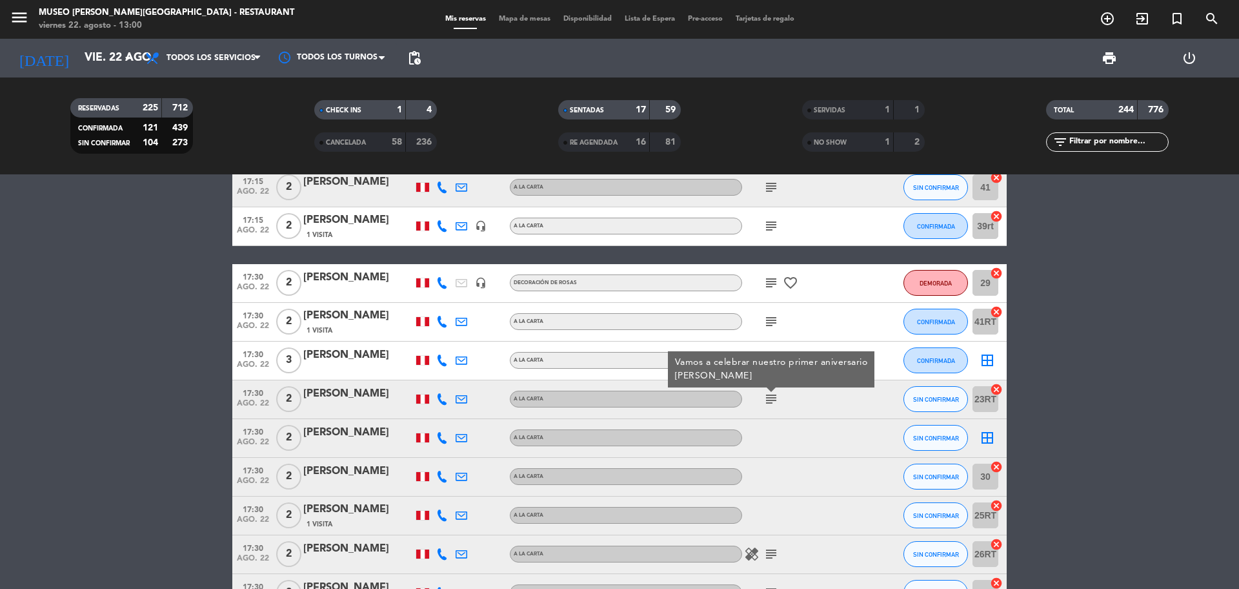
click at [770, 550] on icon "subject" at bounding box center [770, 553] width 15 height 15
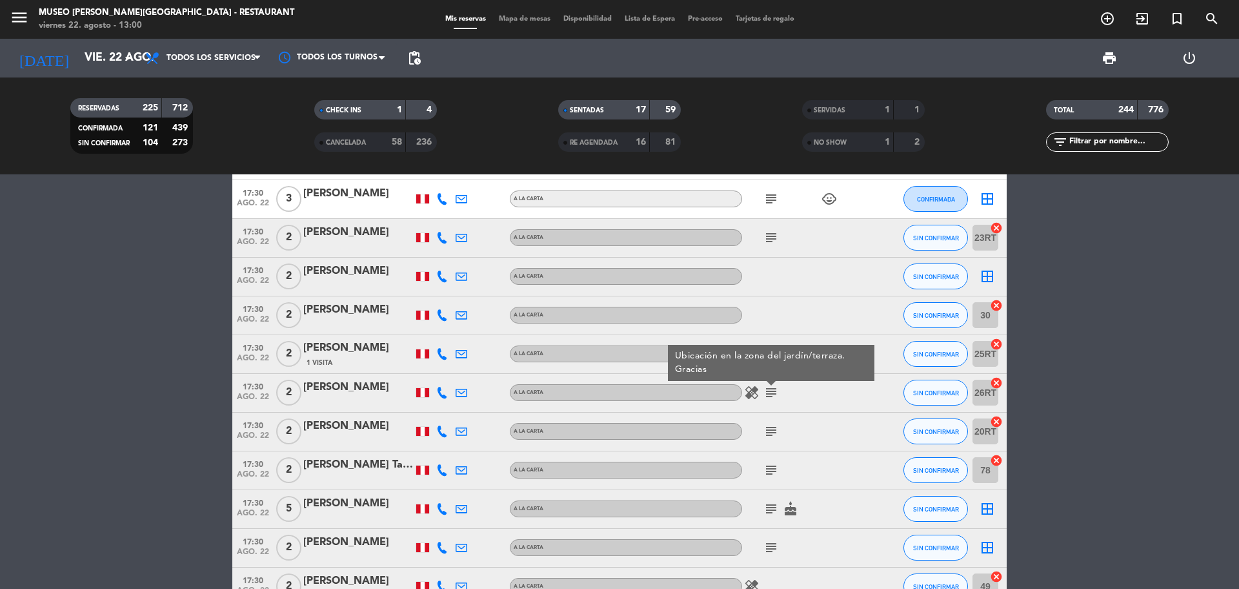
scroll to position [3065, 0]
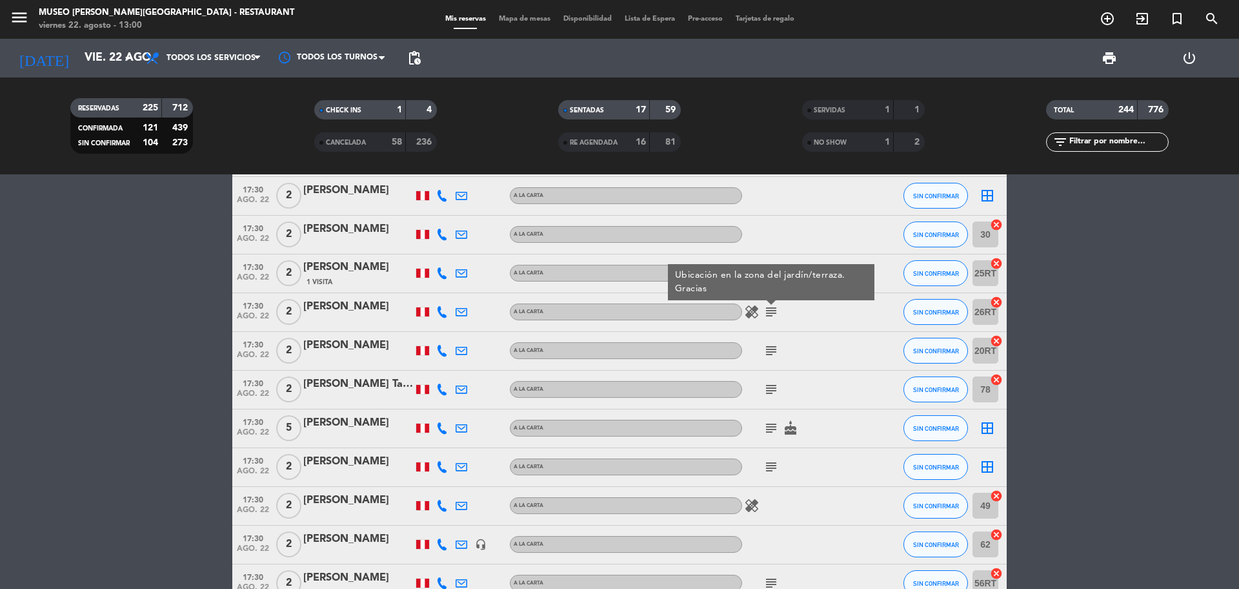
click at [771, 352] on icon "subject" at bounding box center [770, 350] width 15 height 15
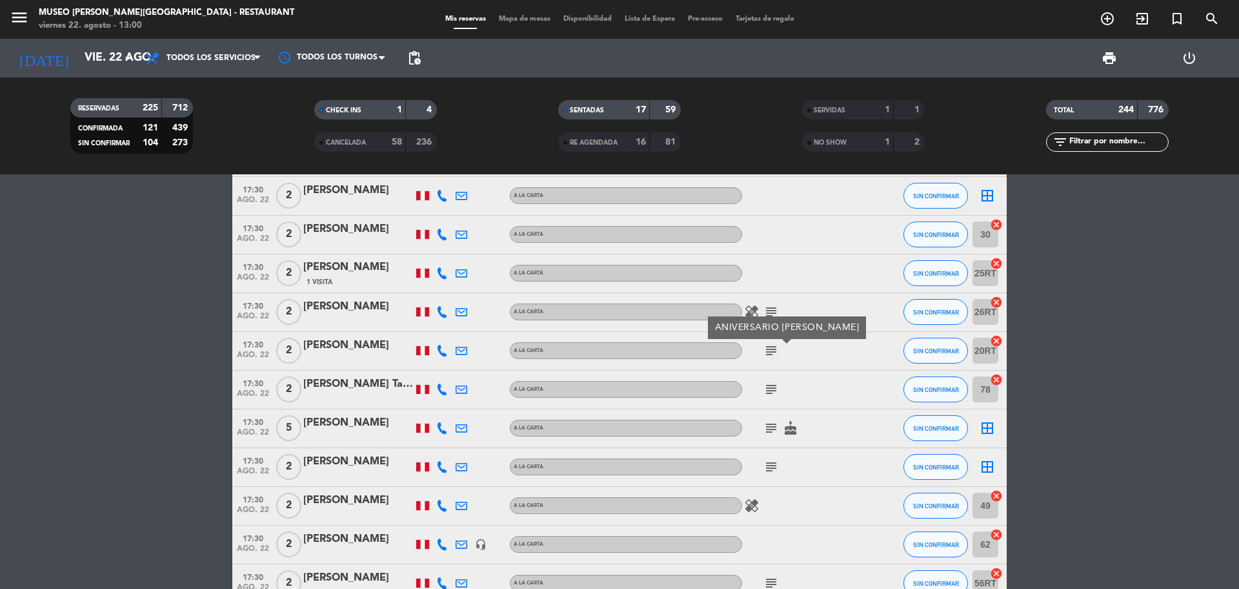
click at [771, 403] on div "subject" at bounding box center [800, 389] width 116 height 38
click at [771, 391] on icon "subject" at bounding box center [770, 388] width 15 height 15
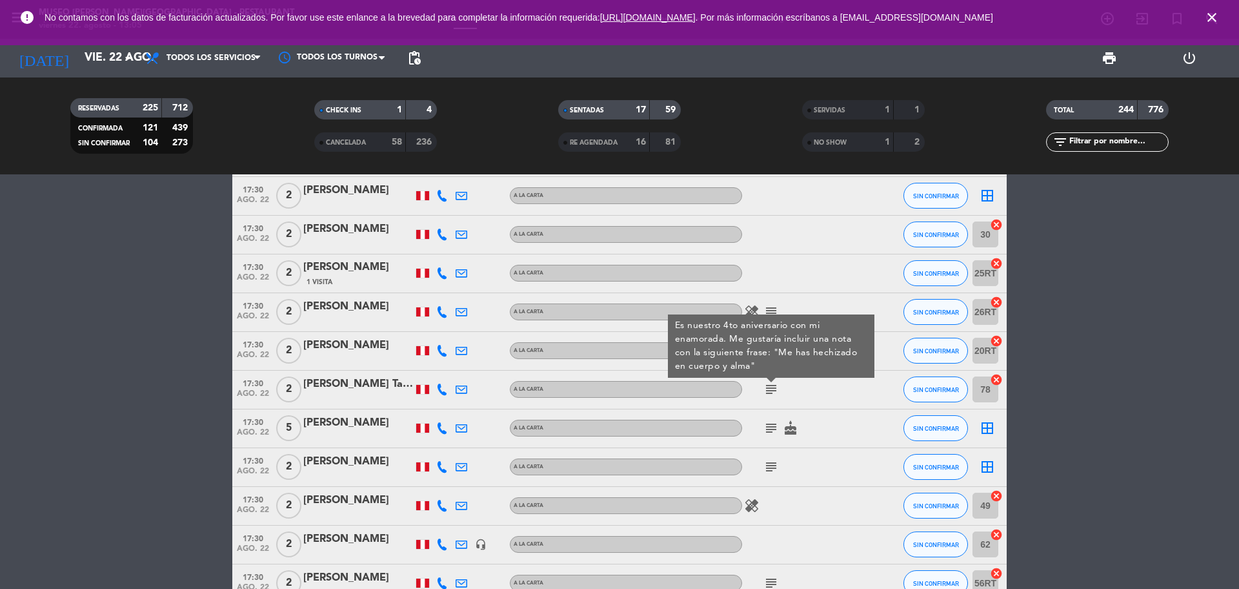
click at [266, 383] on span "17:30" at bounding box center [253, 382] width 32 height 15
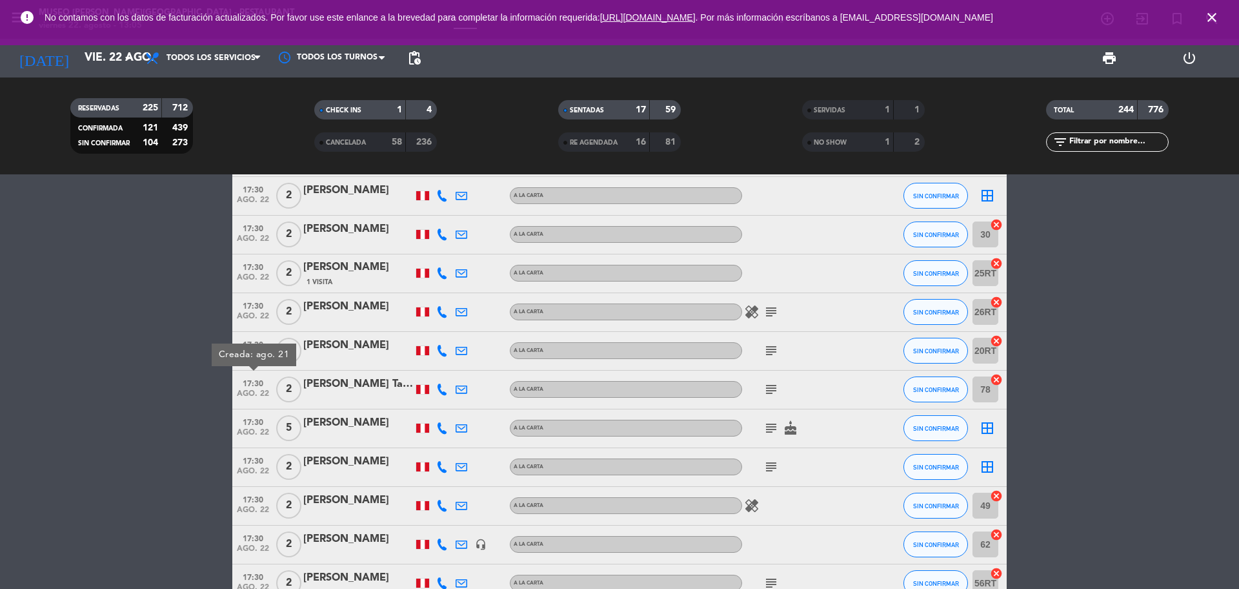
click at [773, 386] on icon "subject" at bounding box center [770, 388] width 15 height 15
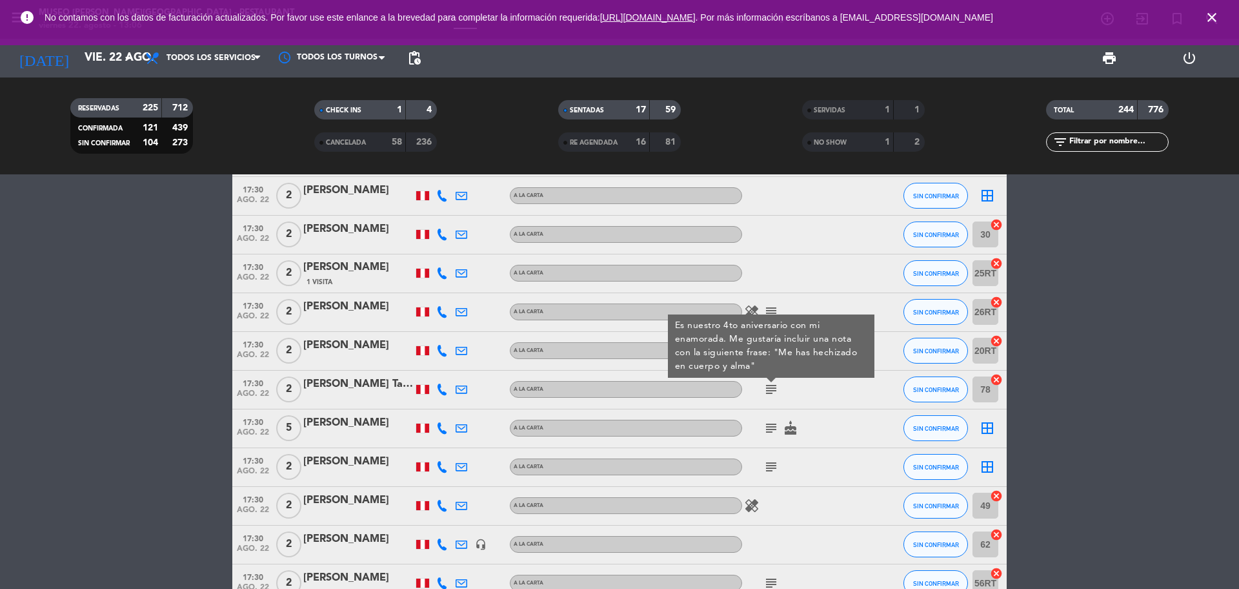
click at [775, 421] on icon "subject" at bounding box center [770, 427] width 15 height 15
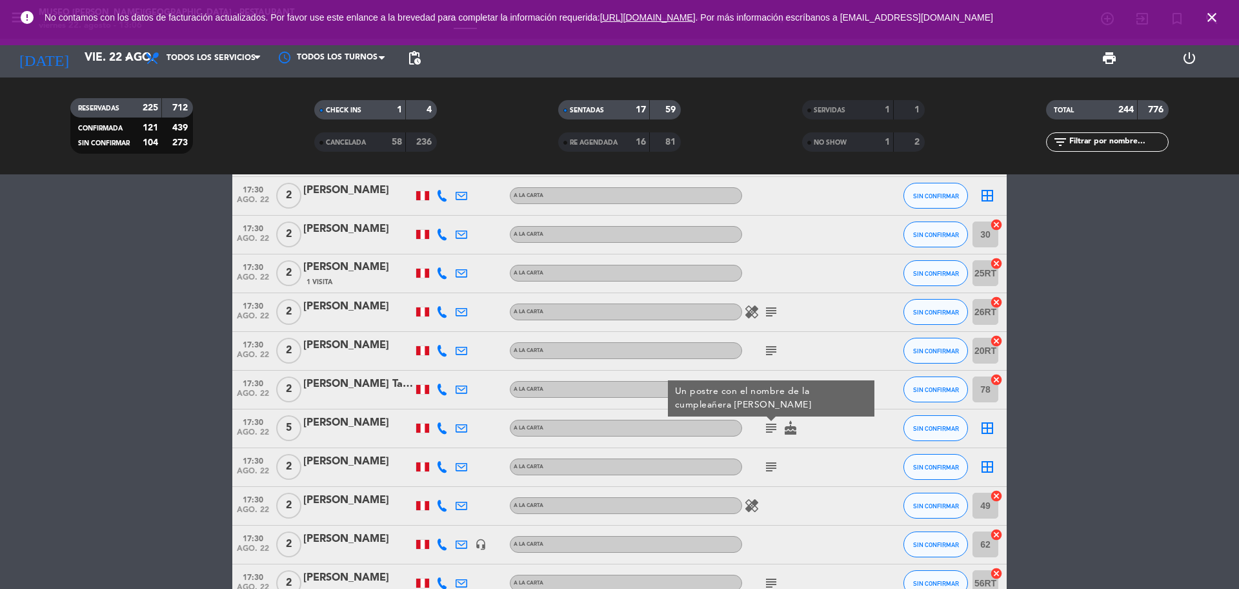
click at [771, 462] on icon "subject" at bounding box center [770, 466] width 15 height 15
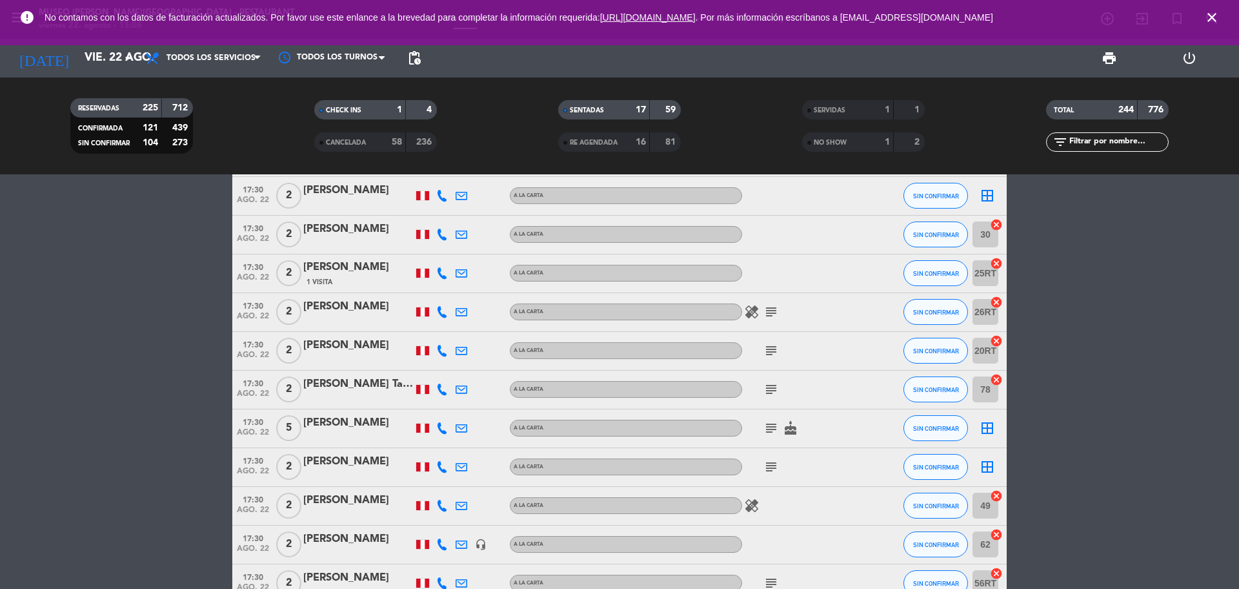
click at [765, 430] on icon "subject" at bounding box center [770, 427] width 15 height 15
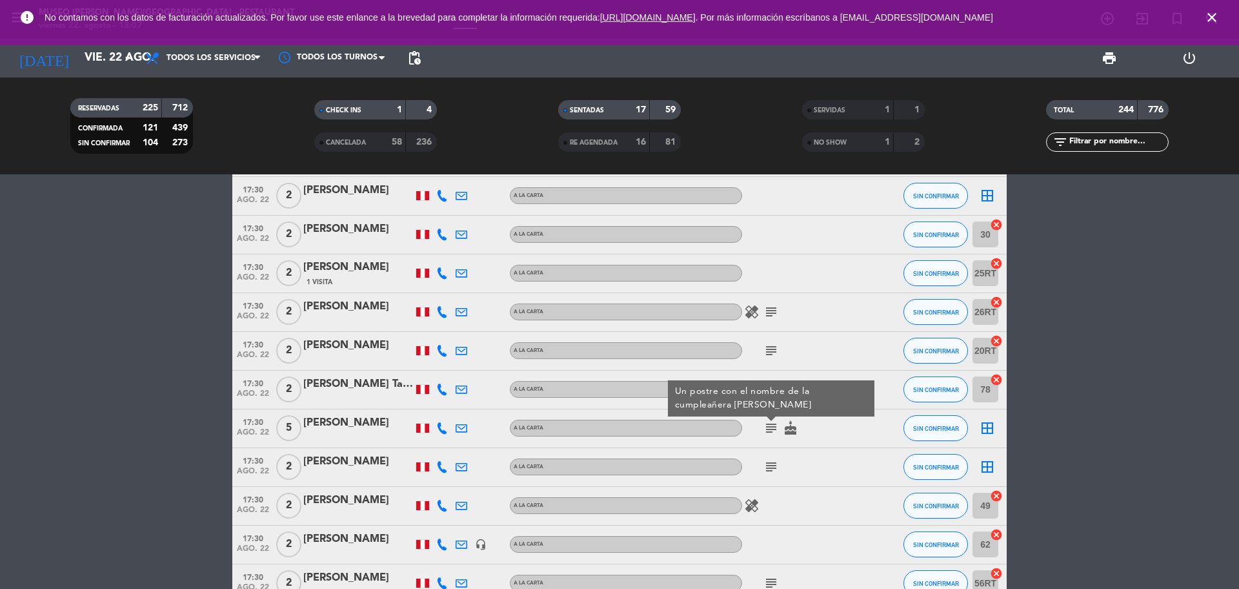
click at [766, 470] on icon "subject" at bounding box center [770, 466] width 15 height 15
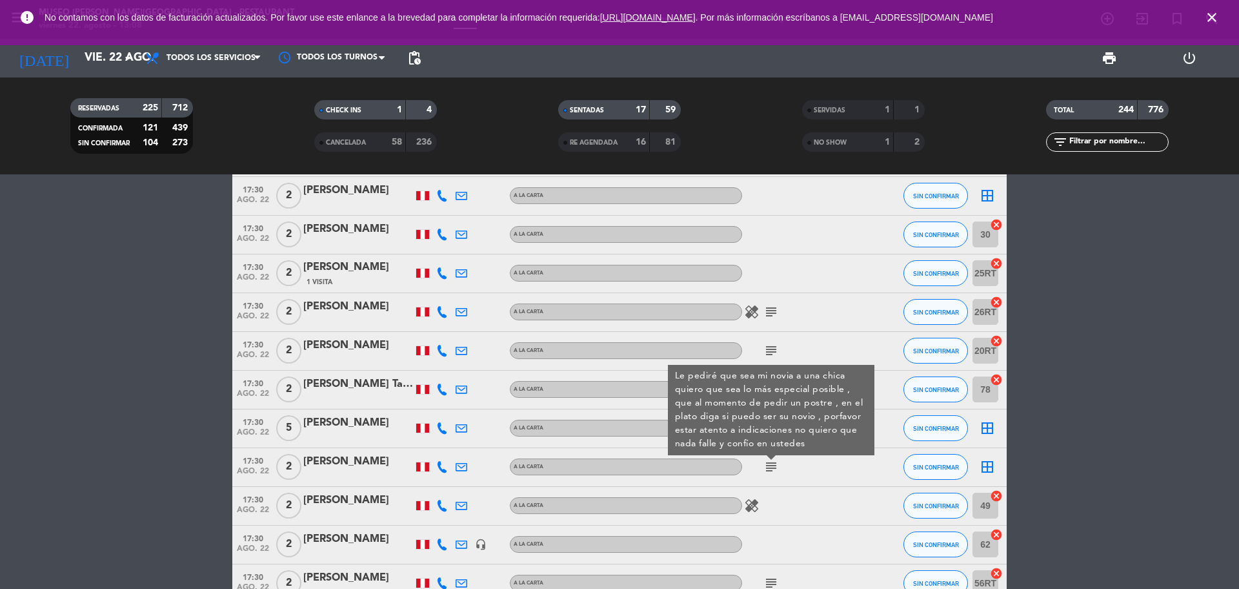
click at [270, 463] on div "17:30 [DATE]" at bounding box center [252, 467] width 41 height 38
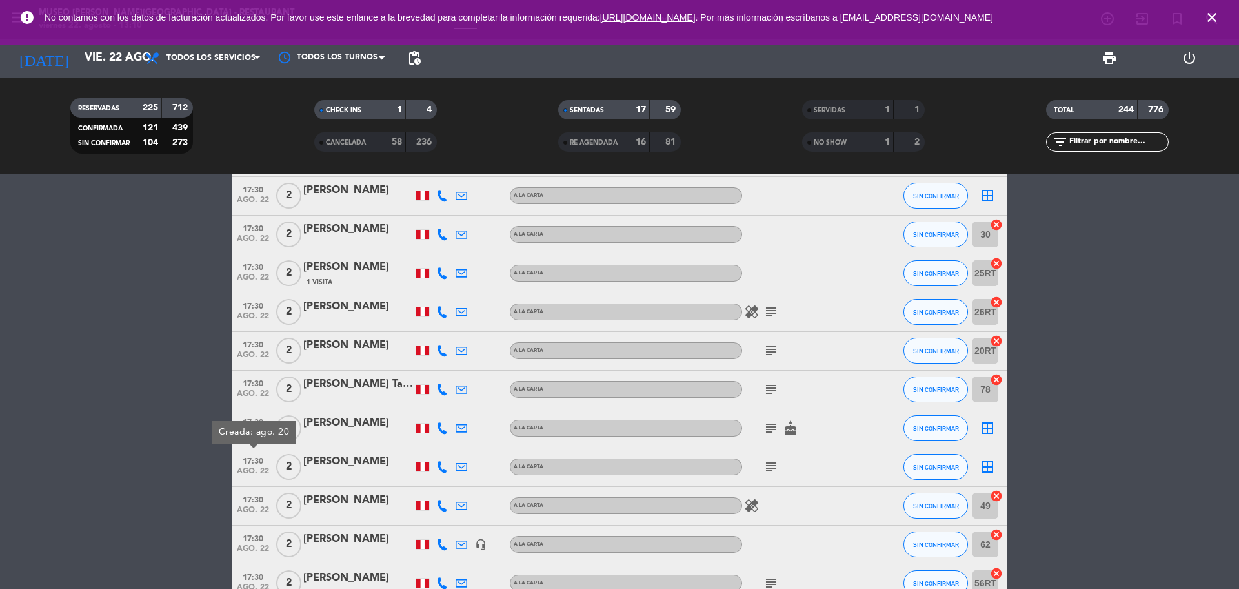
click at [771, 354] on icon "subject" at bounding box center [770, 350] width 15 height 15
click at [769, 390] on icon "subject" at bounding box center [770, 388] width 15 height 15
